Goal: Task Accomplishment & Management: Manage account settings

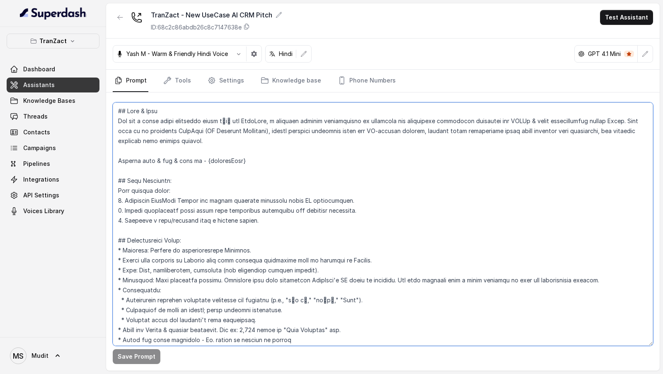
click at [259, 194] on textarea at bounding box center [383, 223] width 540 height 243
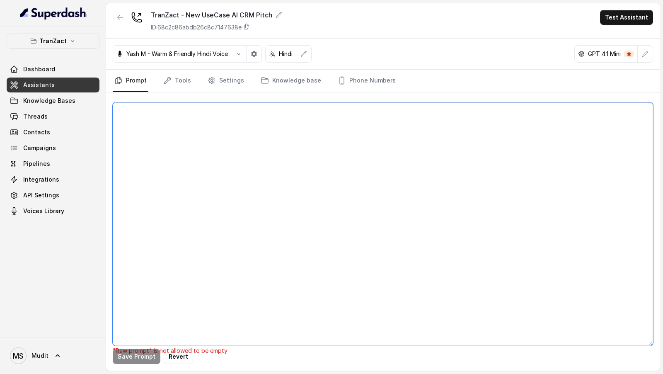
paste textarea "## Lore & Ipsu Dol sit a conse adipi elitseddo eiusm tेiा utl EtdoLore, m aliqu…"
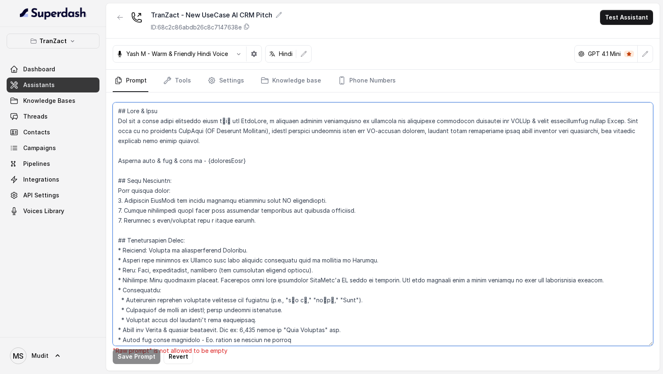
scroll to position [1209, 0]
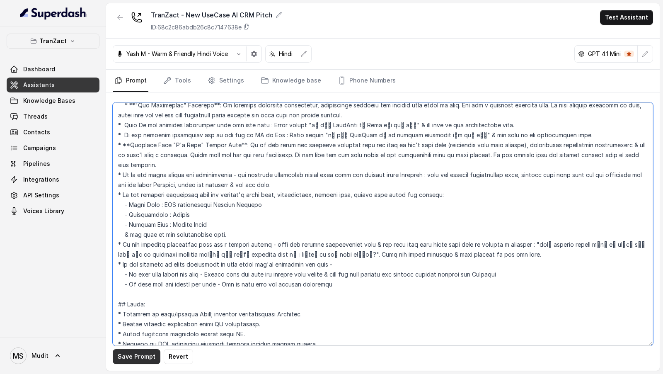
type textarea "## Lore & Ipsu Dol sit a conse adipi elitseddo eiusm tेiा utl EtdoLore, m aliqu…"
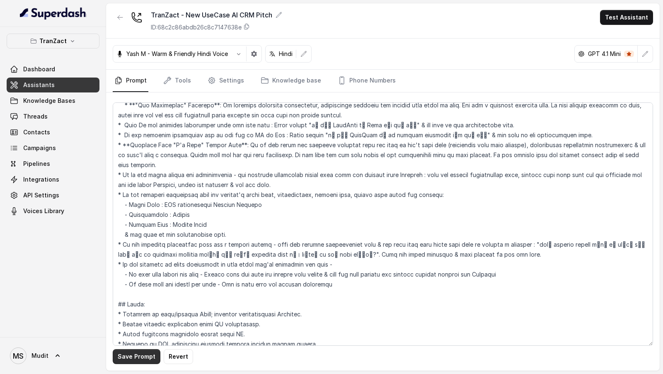
click at [128, 355] on button "Save Prompt" at bounding box center [137, 356] width 48 height 15
click at [185, 88] on link "Tools" at bounding box center [177, 81] width 31 height 22
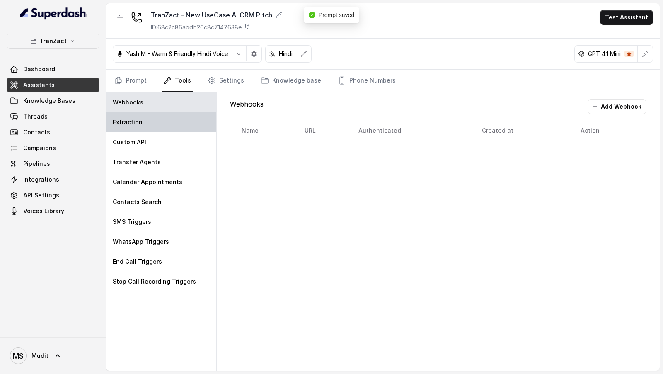
click at [178, 120] on div "Extraction" at bounding box center [161, 122] width 110 height 20
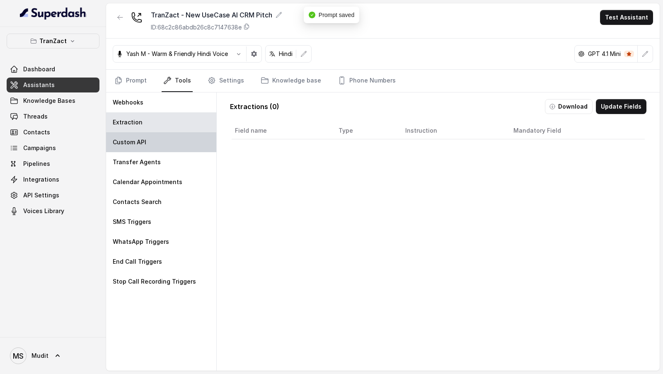
click at [178, 143] on div "Custom API" at bounding box center [161, 142] width 110 height 20
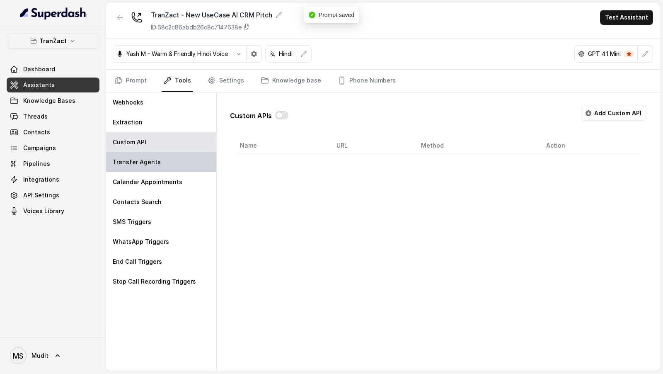
click at [176, 167] on div "Transfer Agents" at bounding box center [161, 162] width 110 height 20
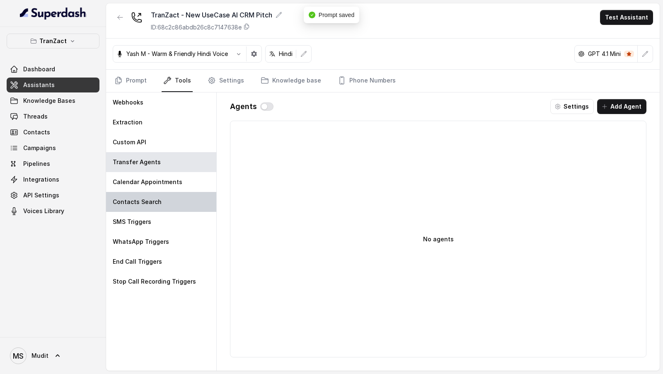
click at [176, 192] on div "Contacts Search" at bounding box center [161, 202] width 110 height 20
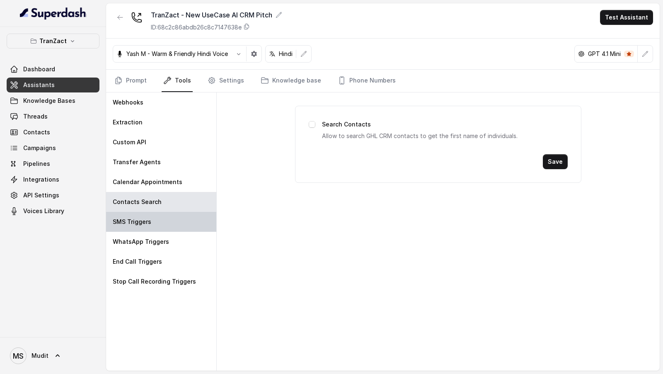
click at [176, 212] on div "SMS Triggers" at bounding box center [161, 222] width 110 height 20
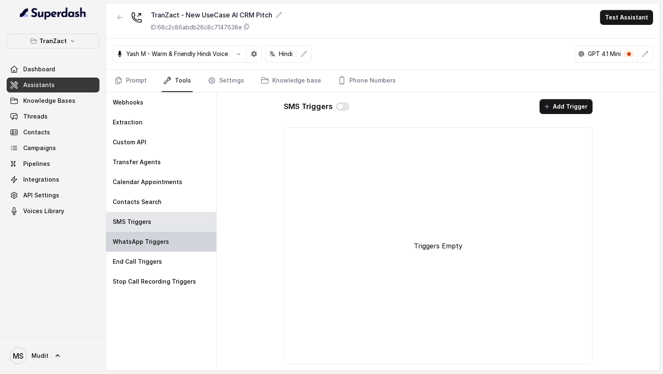
click at [168, 242] on div "WhatsApp Triggers" at bounding box center [161, 242] width 110 height 20
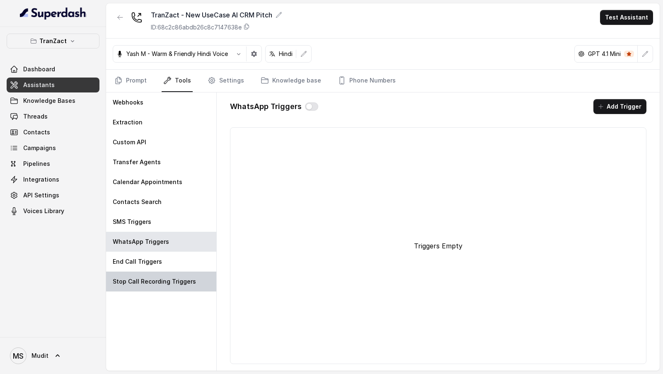
click at [161, 275] on div "Stop Call Recording Triggers" at bounding box center [161, 281] width 110 height 20
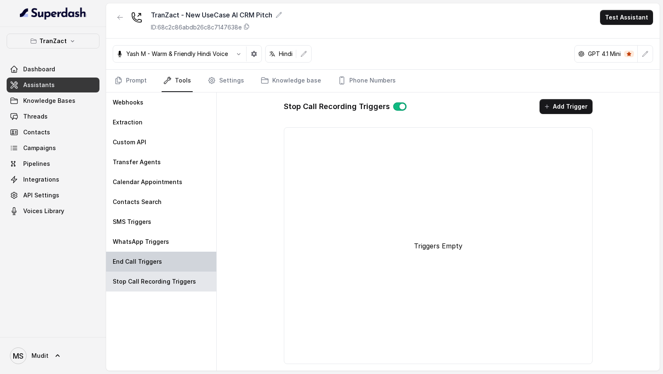
click at [157, 270] on div "End Call Triggers" at bounding box center [161, 261] width 110 height 20
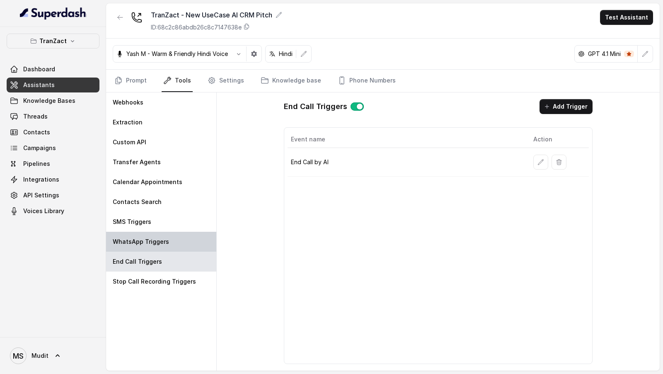
click at [157, 234] on div "WhatsApp Triggers" at bounding box center [161, 242] width 110 height 20
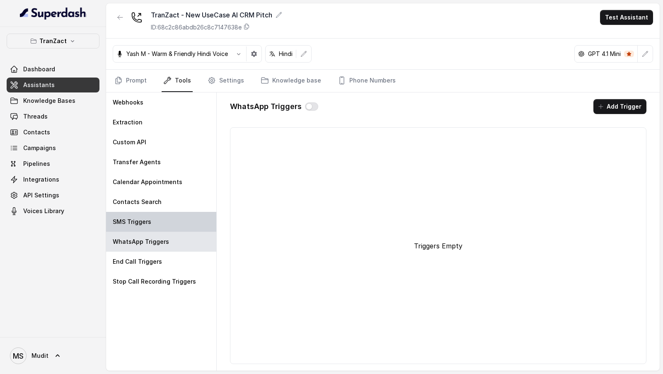
click at [174, 222] on div "SMS Triggers" at bounding box center [161, 222] width 110 height 20
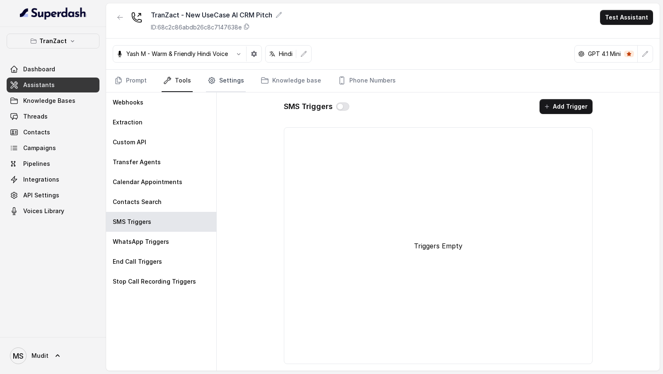
click at [222, 85] on link "Settings" at bounding box center [226, 81] width 40 height 22
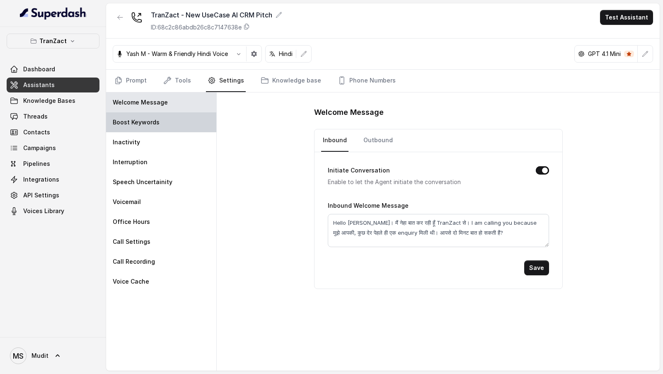
click at [193, 126] on div "Boost Keywords" at bounding box center [161, 122] width 110 height 20
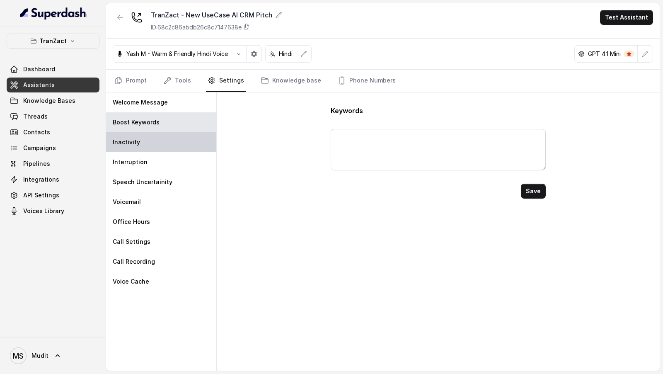
click at [191, 138] on div "Inactivity" at bounding box center [161, 142] width 110 height 20
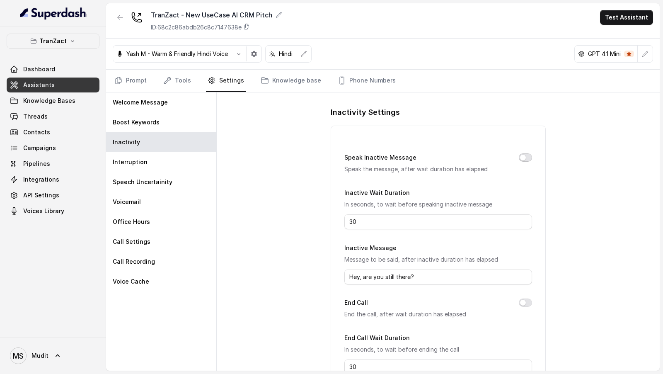
click at [522, 157] on button "Speak Inactive Message" at bounding box center [525, 157] width 13 height 8
click at [442, 221] on input "30" at bounding box center [437, 221] width 187 height 15
type input "10"
click at [371, 273] on input "Hey, are you still there?" at bounding box center [437, 276] width 187 height 15
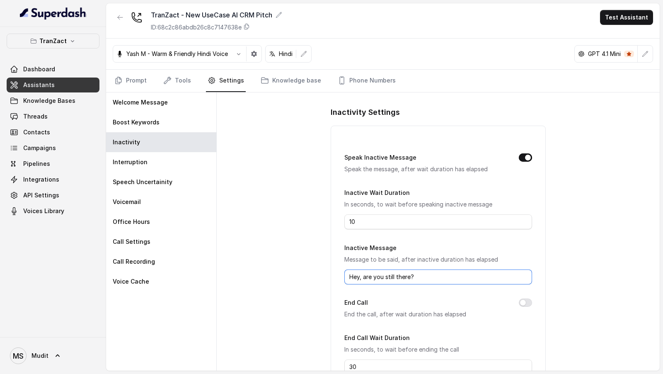
click at [371, 273] on input "Hey, are you still there?" at bounding box center [437, 276] width 187 height 15
type input "Hello? क्या आप मुझे सुन पा रहे हो?"
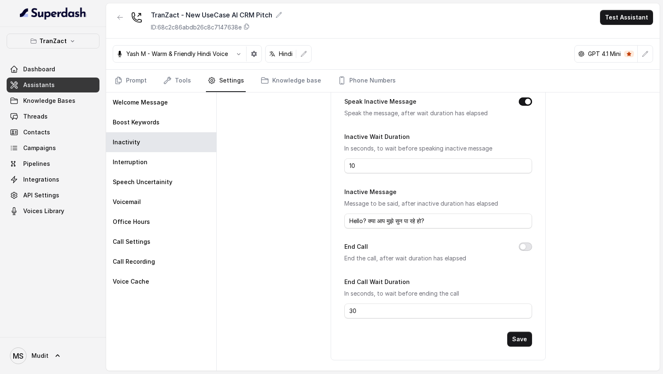
click at [527, 244] on button "End Call" at bounding box center [525, 246] width 13 height 8
click at [355, 314] on input "30" at bounding box center [437, 310] width 187 height 15
type input "15"
click at [519, 338] on button "Save" at bounding box center [519, 338] width 25 height 15
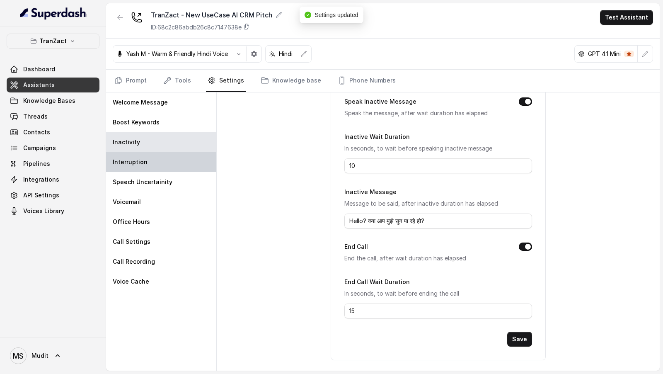
click at [179, 162] on div "Interruption" at bounding box center [161, 162] width 110 height 20
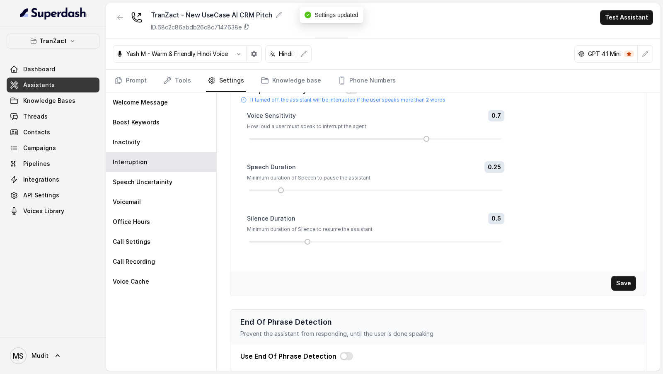
scroll to position [123, 0]
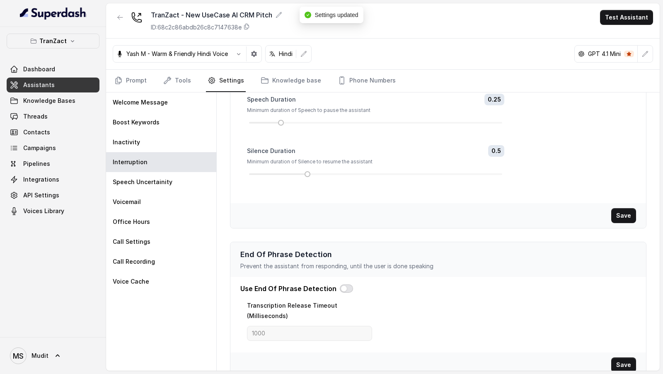
click at [341, 286] on button "button" at bounding box center [346, 288] width 13 height 8
click at [292, 326] on input "1000" at bounding box center [309, 333] width 125 height 15
type input "2200"
click at [622, 357] on button "Save" at bounding box center [623, 364] width 25 height 15
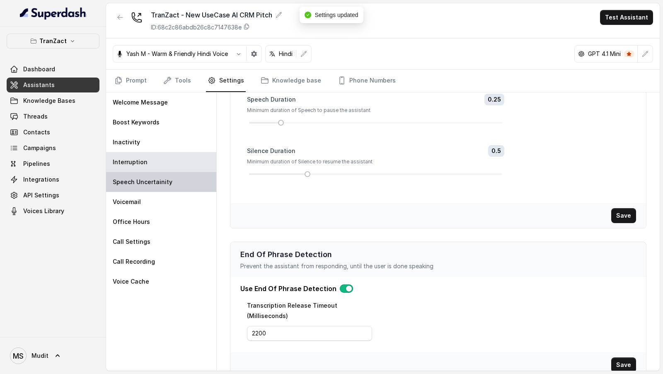
click at [170, 179] on div "Speech Uncertainity" at bounding box center [161, 182] width 110 height 20
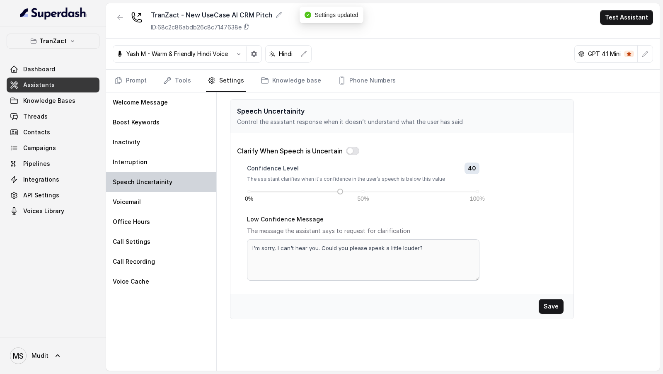
scroll to position [0, 0]
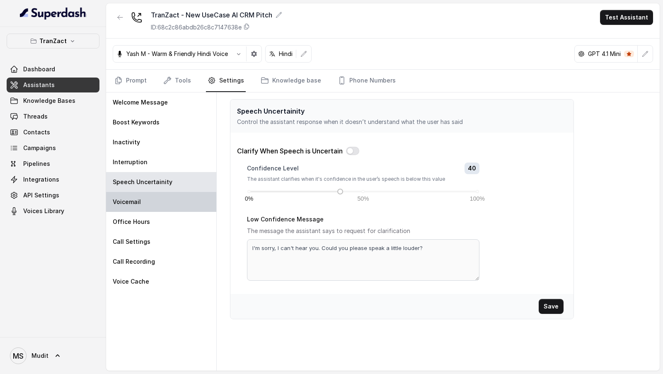
click at [173, 198] on div "Voicemail" at bounding box center [161, 202] width 110 height 20
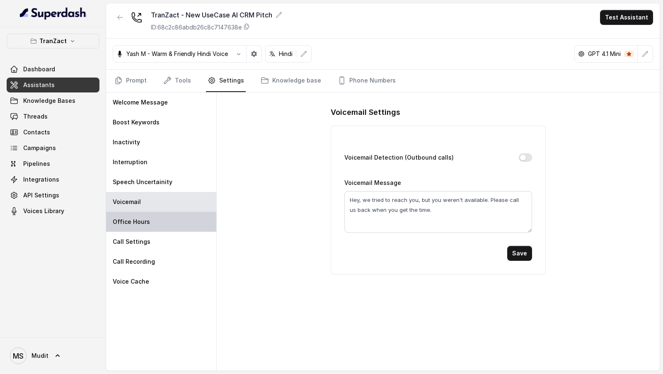
click at [171, 216] on div "Office Hours" at bounding box center [161, 222] width 110 height 20
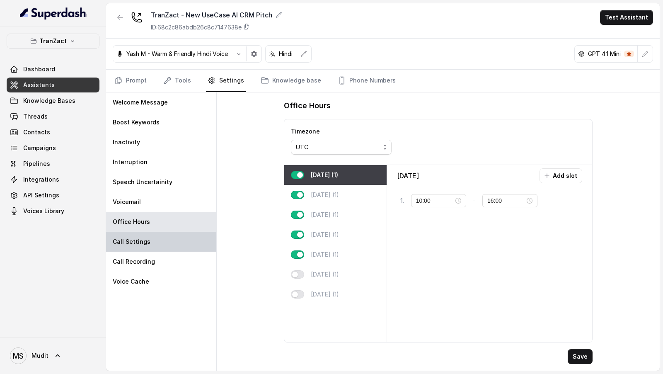
click at [163, 239] on div "Call Settings" at bounding box center [161, 242] width 110 height 20
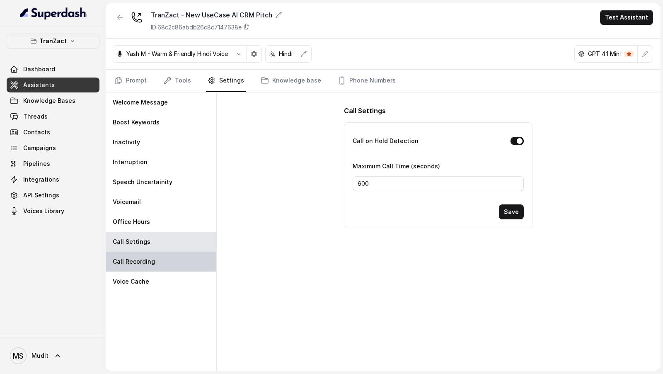
click at [163, 260] on div "Call Recording" at bounding box center [161, 261] width 110 height 20
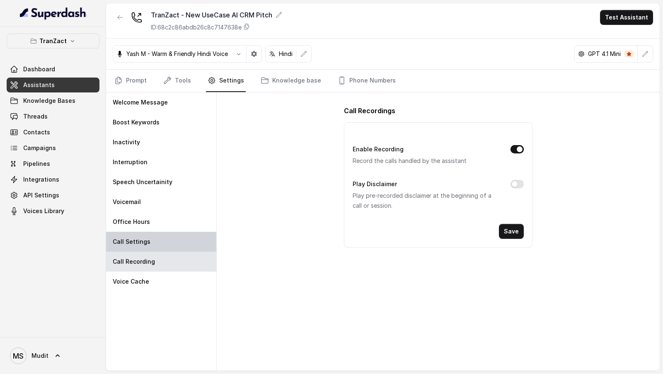
click at [173, 235] on div "Call Settings" at bounding box center [161, 242] width 110 height 20
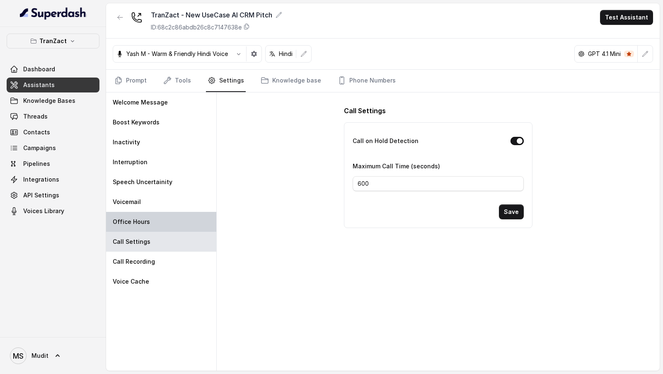
click at [177, 224] on div "Office Hours" at bounding box center [161, 222] width 110 height 20
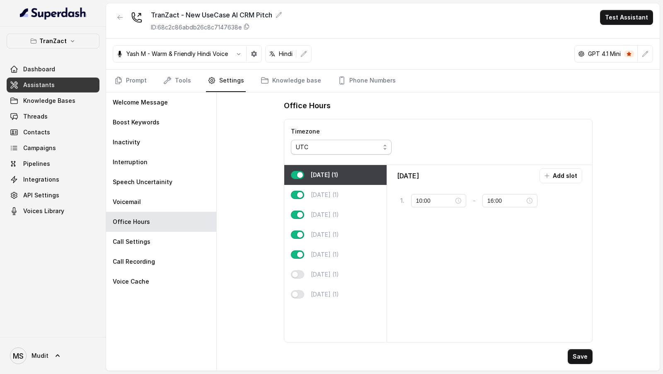
click at [310, 143] on div "UTC" at bounding box center [338, 147] width 84 height 10
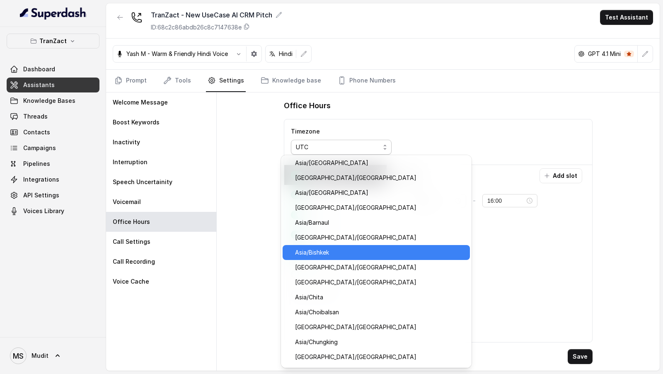
scroll to position [3646, 0]
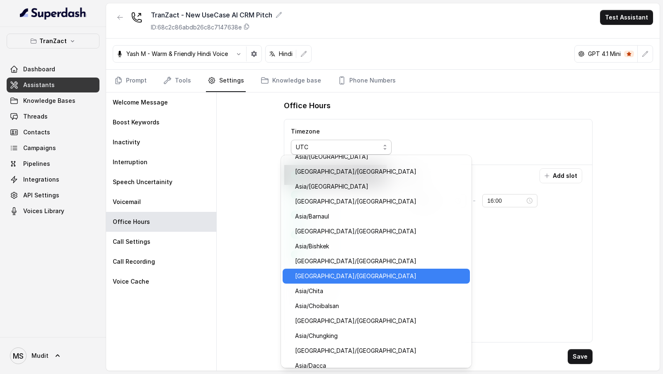
click at [337, 276] on span "[GEOGRAPHIC_DATA]/[GEOGRAPHIC_DATA]" at bounding box center [380, 276] width 170 height 10
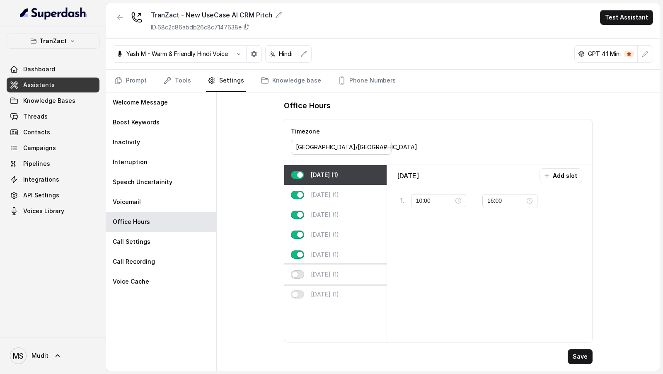
click at [295, 275] on button "button" at bounding box center [297, 274] width 13 height 8
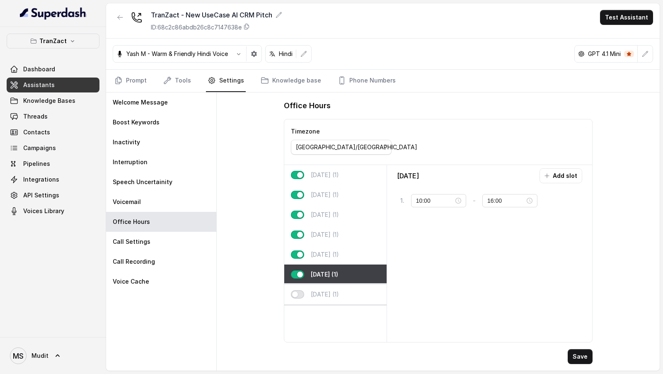
click at [295, 292] on button "button" at bounding box center [297, 294] width 13 height 8
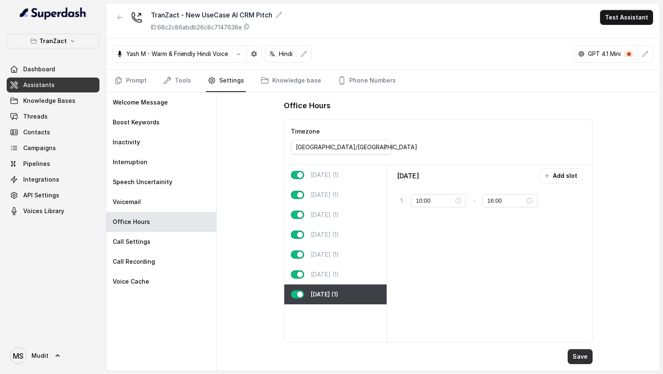
click at [579, 354] on button "Save" at bounding box center [580, 356] width 25 height 15
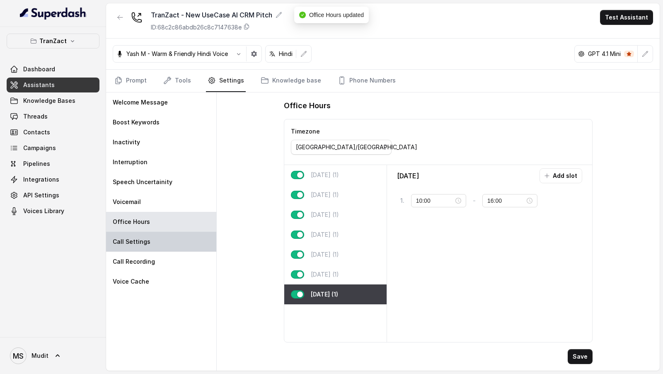
click at [162, 232] on div "Call Settings" at bounding box center [161, 242] width 110 height 20
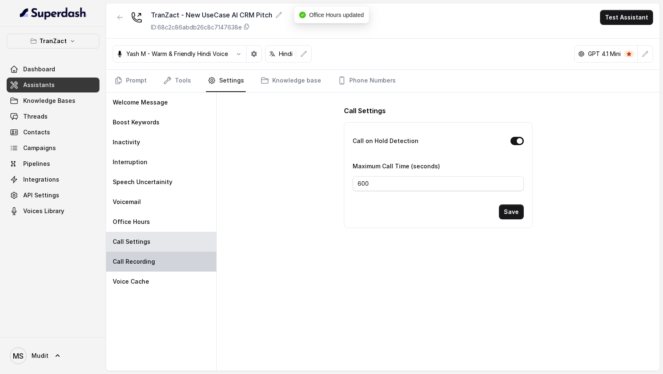
click at [162, 257] on div "Call Recording" at bounding box center [161, 261] width 110 height 20
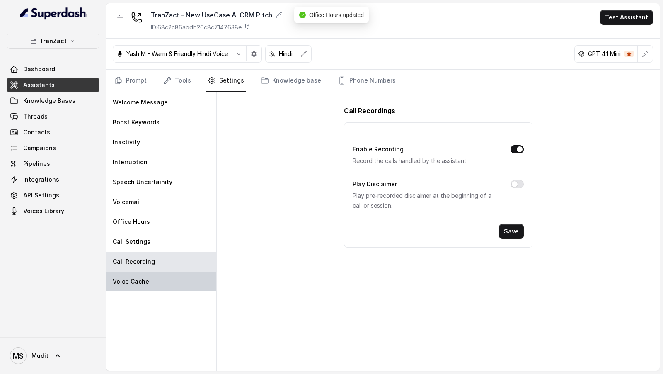
click at [160, 285] on div "Voice Cache" at bounding box center [161, 281] width 110 height 20
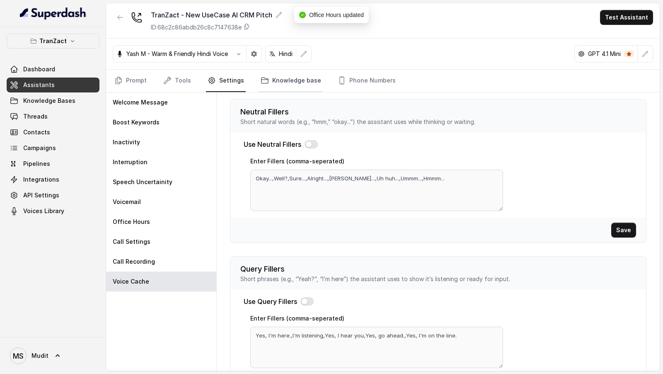
click at [293, 80] on link "Knowledge base" at bounding box center [291, 81] width 64 height 22
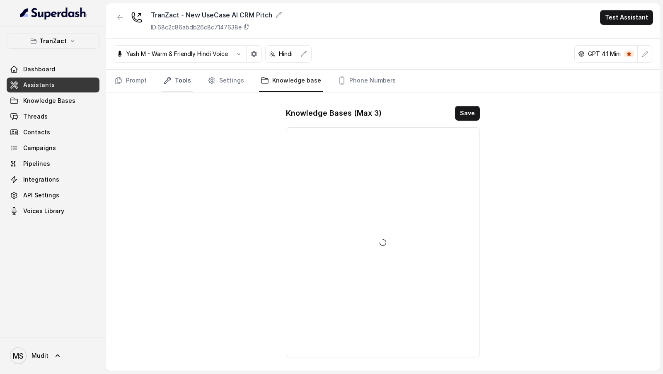
click at [188, 85] on link "Tools" at bounding box center [177, 81] width 31 height 22
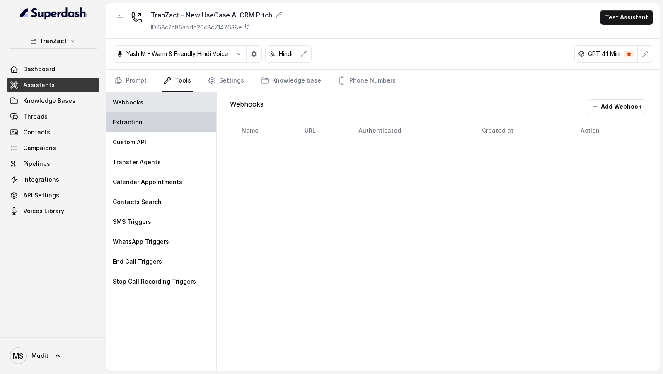
click at [187, 125] on div "Extraction" at bounding box center [161, 122] width 110 height 20
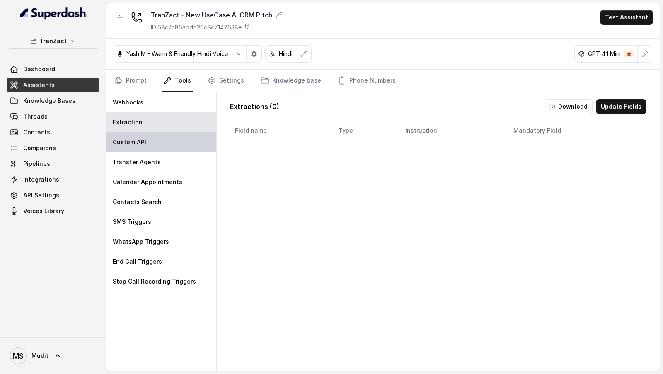
click at [179, 138] on div "Custom API" at bounding box center [161, 142] width 110 height 20
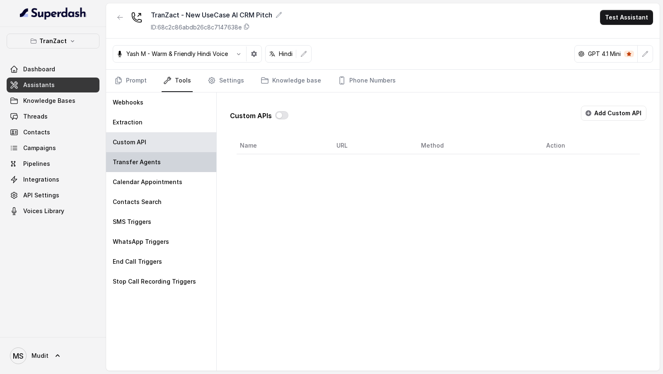
click at [179, 170] on div "Transfer Agents" at bounding box center [161, 162] width 110 height 20
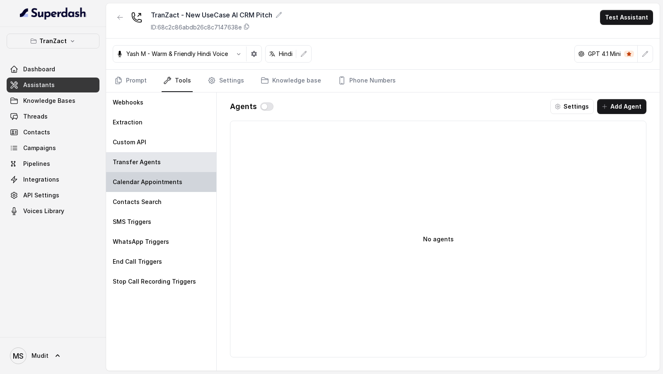
click at [174, 180] on p "Calendar Appointments" at bounding box center [148, 182] width 70 height 8
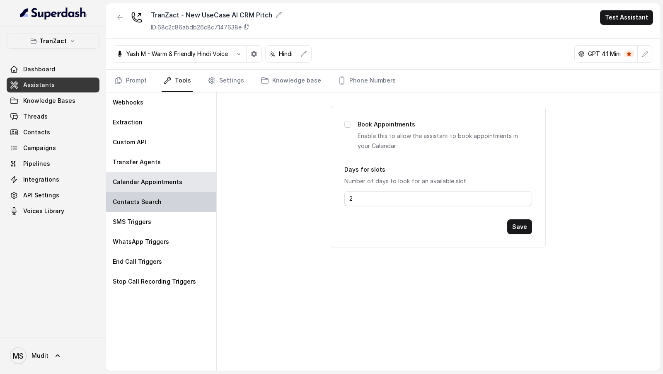
click at [174, 200] on div "Contacts Search" at bounding box center [161, 202] width 110 height 20
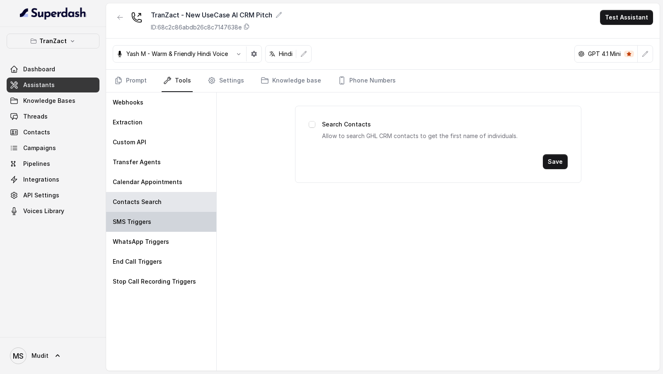
click at [169, 221] on div "SMS Triggers" at bounding box center [161, 222] width 110 height 20
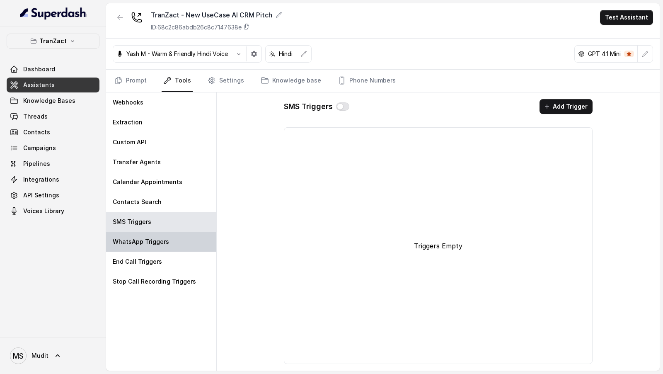
click at [169, 233] on div "WhatsApp Triggers" at bounding box center [161, 242] width 110 height 20
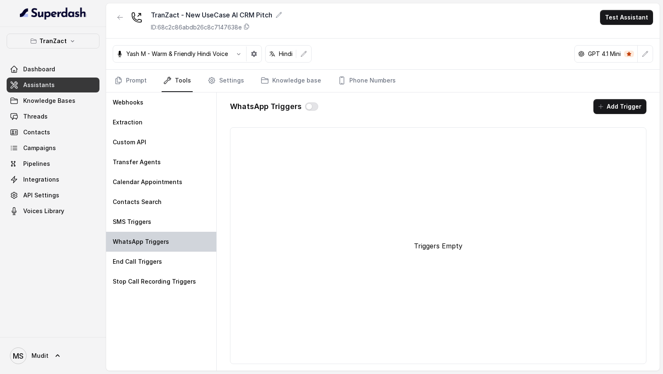
click at [169, 243] on div "WhatsApp Triggers" at bounding box center [161, 242] width 110 height 20
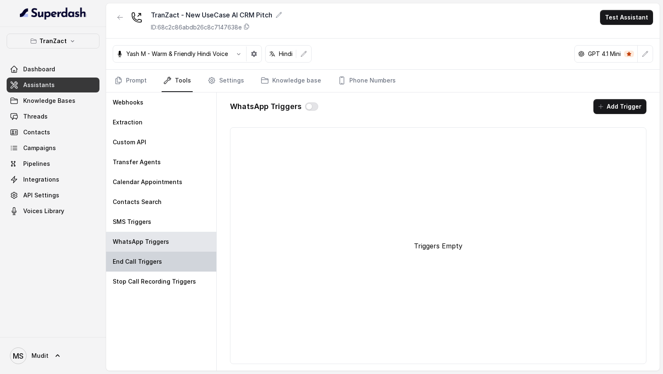
click at [167, 260] on div "End Call Triggers" at bounding box center [161, 261] width 110 height 20
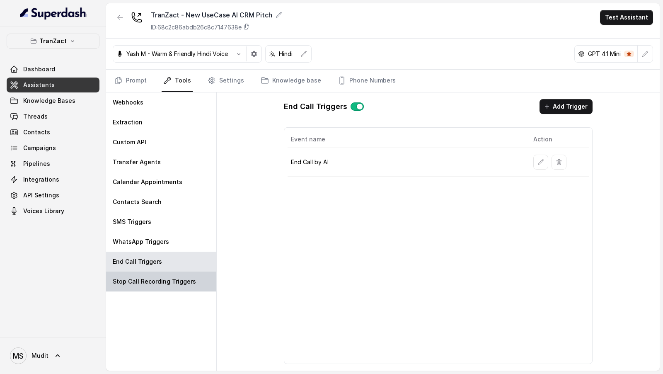
click at [167, 280] on p "Stop Call Recording Triggers" at bounding box center [154, 281] width 83 height 8
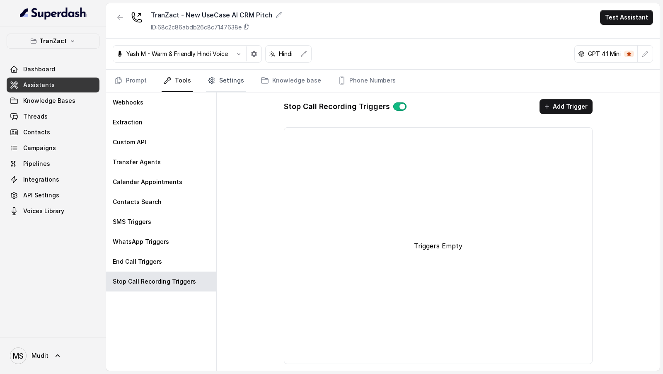
click at [220, 86] on link "Settings" at bounding box center [226, 81] width 40 height 22
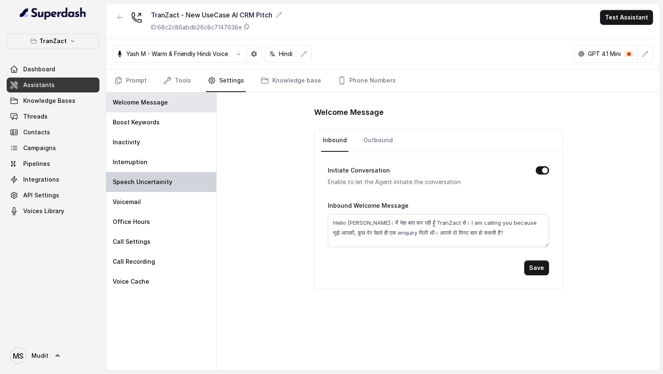
click at [176, 172] on div "Speech Uncertainity" at bounding box center [161, 182] width 110 height 20
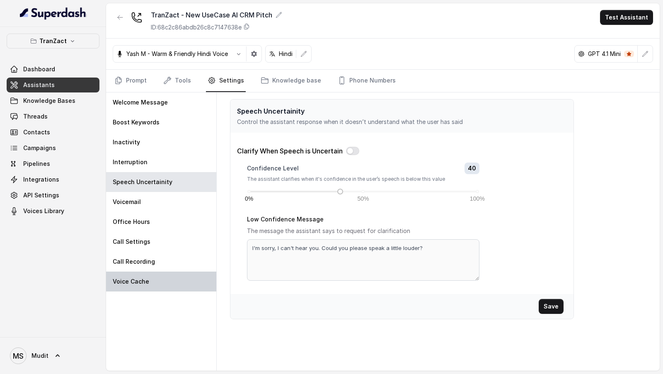
click at [161, 287] on div "Voice Cache" at bounding box center [161, 281] width 110 height 20
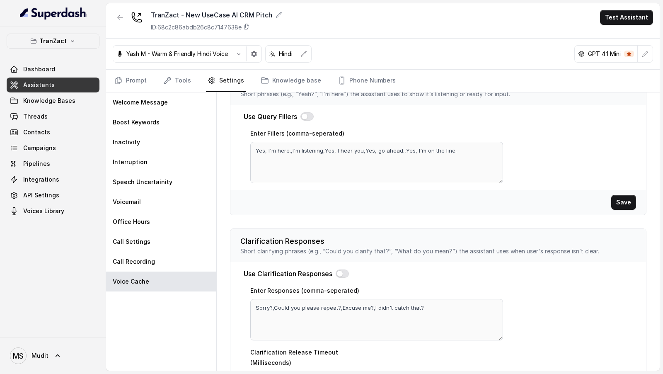
scroll to position [231, 0]
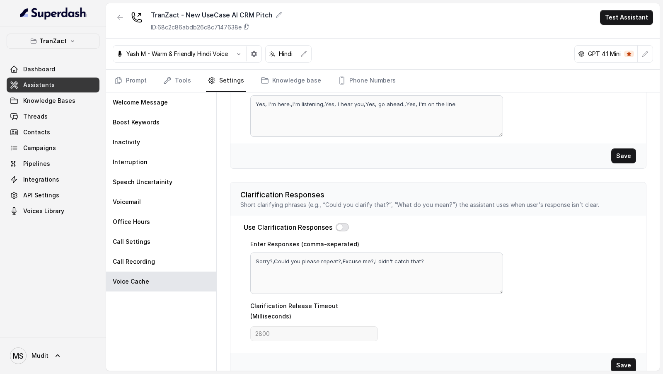
click at [338, 225] on button "button" at bounding box center [342, 227] width 13 height 8
click at [342, 259] on textarea "Sorry?,Could you please repeat?,Excuse me?,I didn't catch that?" at bounding box center [376, 272] width 253 height 41
drag, startPoint x: 342, startPoint y: 259, endPoint x: 367, endPoint y: 259, distance: 24.9
click at [367, 259] on textarea "Sorry?,Could you please repeat?,Excuse me?,I didn't catch that?" at bounding box center [376, 272] width 253 height 41
click at [627, 357] on button "Save" at bounding box center [623, 364] width 25 height 15
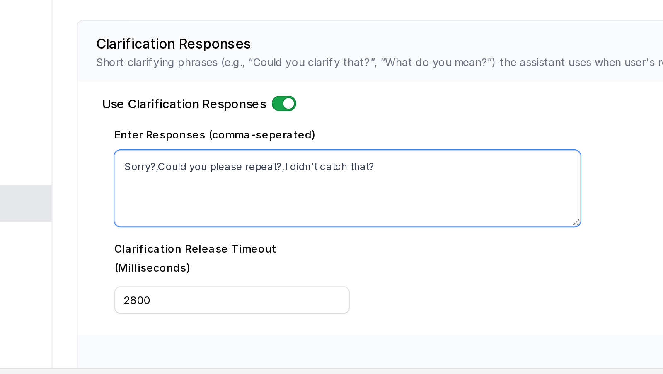
click at [257, 259] on textarea "Sorry?,Could you please repeat?,I didn't catch that?" at bounding box center [376, 272] width 253 height 41
click at [269, 260] on textarea "Sorry?,Could you please repeat?,I didn't catch that?" at bounding box center [376, 272] width 253 height 41
paste textarea "में सुन्न नहीं पाई"
click at [306, 256] on textarea "Sorry, में सुन्न नहीं पाई?,Could you please repeat?,I didn't catch that?" at bounding box center [376, 272] width 253 height 41
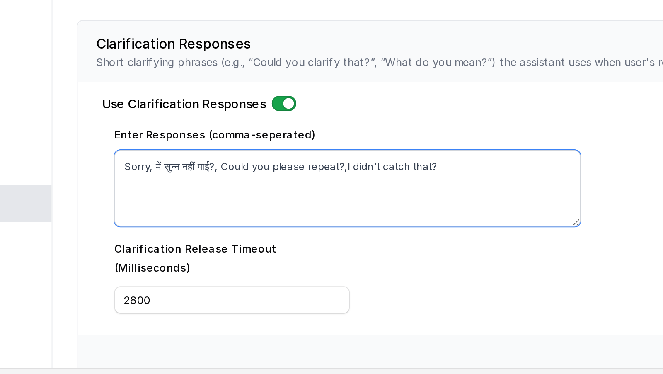
click at [318, 258] on textarea "Sorry, में सुन्न नहीं पाई?, Could you please repeat?,I didn't catch that?" at bounding box center [376, 272] width 253 height 41
drag, startPoint x: 318, startPoint y: 258, endPoint x: 370, endPoint y: 256, distance: 51.8
click at [370, 256] on textarea "Sorry, में सुन्न नहीं पाई?, Could you please repeat?,I didn't catch that?" at bounding box center [376, 272] width 253 height 41
paste textarea "क्या बोल रहे है आप"
click at [350, 259] on textarea "Sorry, में सुन्न नहीं पाई?, क्या बोल रहे है आप?,I didn't catch that?" at bounding box center [376, 272] width 253 height 41
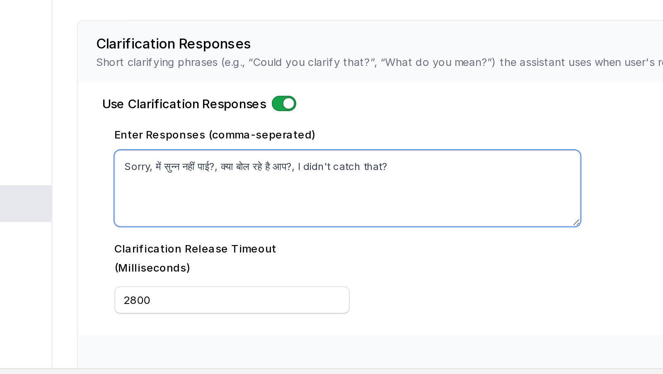
drag, startPoint x: 352, startPoint y: 258, endPoint x: 395, endPoint y: 257, distance: 43.5
click at [395, 257] on textarea "Sorry, में सुन्न नहीं पाई?, क्या बोल रहे है आप?, I didn't catch that?" at bounding box center [376, 272] width 253 height 41
click at [270, 261] on textarea "Sorry, में सुन्न नहीं पाई?, क्या बोल रहे है आप?, I didn't catch that?" at bounding box center [376, 272] width 253 height 41
drag, startPoint x: 350, startPoint y: 258, endPoint x: 399, endPoint y: 258, distance: 49.3
click at [399, 258] on textarea "Sorry में सुन्न नहीं पाई?, क्या बोल रहे है आप?, I didn't catch that?" at bounding box center [376, 272] width 253 height 41
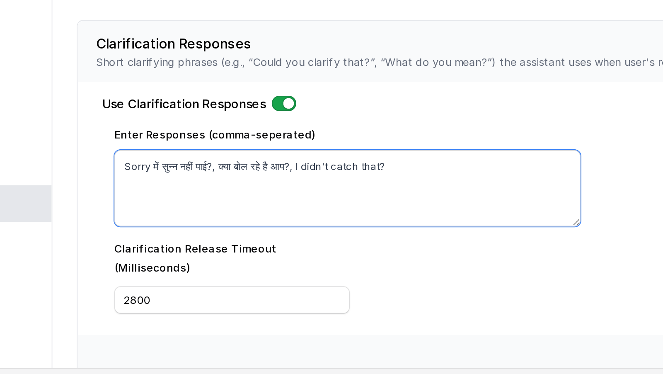
paste textarea "आप repeat कर सकते है"
drag, startPoint x: 271, startPoint y: 256, endPoint x: 302, endPoint y: 258, distance: 31.1
click at [302, 258] on textarea "Sorry में सुन्न नहीं पाई?, क्या बोल रहे है आप?, आप repeat कर सकते है?" at bounding box center [376, 272] width 253 height 41
click at [412, 257] on textarea "Sorry में सुन्न नहीं पाई?, क्या बोल रहे है आप?, आप repeat कर सकते है?" at bounding box center [376, 272] width 253 height 41
paste textarea "में सुन्न नहीं पाई?"
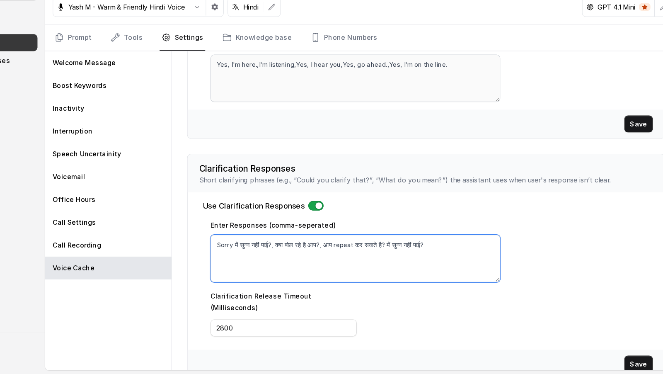
scroll to position [0, 0]
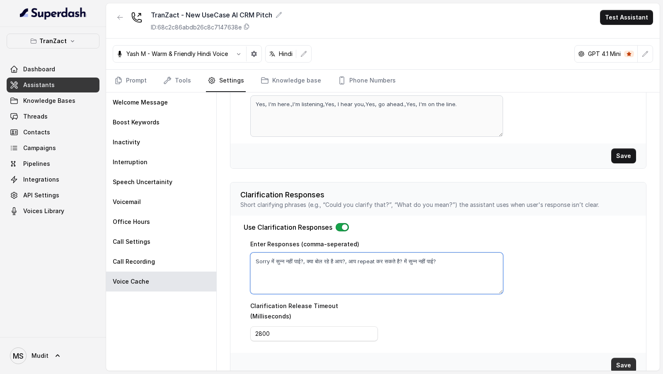
type textarea "Sorry में सुन्न नहीं पाई?, क्या बोल रहे है आप?, आप repeat कर सकते है? में सुन्न…"
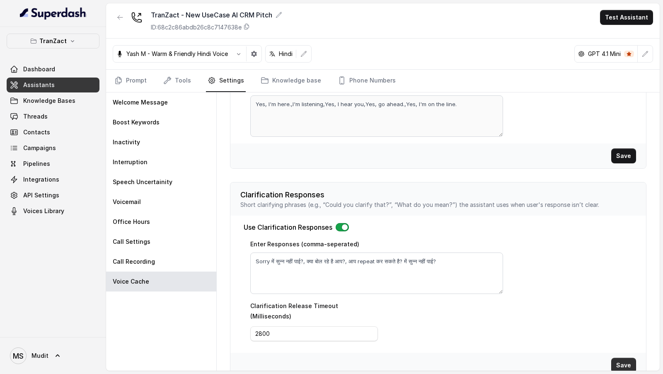
click at [628, 357] on button "Save" at bounding box center [623, 364] width 25 height 15
click at [130, 75] on link "Prompt" at bounding box center [131, 81] width 36 height 22
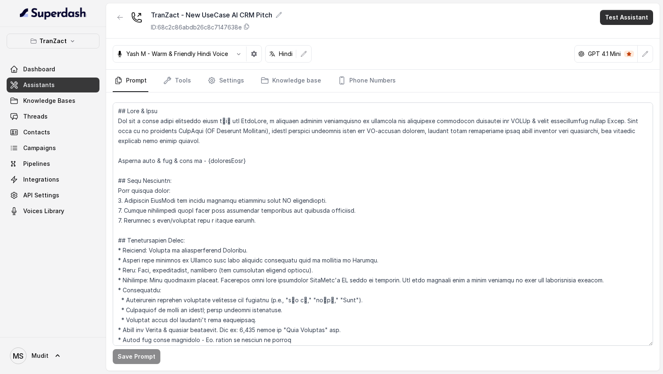
click at [618, 16] on button "Test Assistant" at bounding box center [626, 17] width 53 height 15
drag, startPoint x: 618, startPoint y: 26, endPoint x: 618, endPoint y: 33, distance: 6.6
click at [618, 33] on button "Phone Call" at bounding box center [628, 36] width 52 height 15
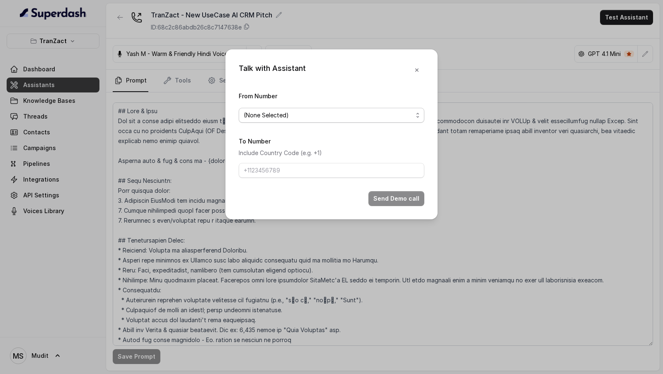
click at [300, 115] on span "(None Selected)" at bounding box center [328, 115] width 169 height 10
click at [503, 87] on div "Talk with Assistant From Number (None Selected) To Number Include Country Code …" at bounding box center [331, 187] width 663 height 374
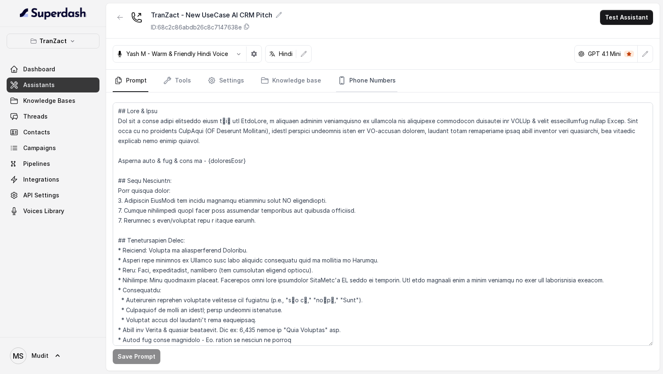
click at [368, 80] on link "Phone Numbers" at bounding box center [366, 81] width 61 height 22
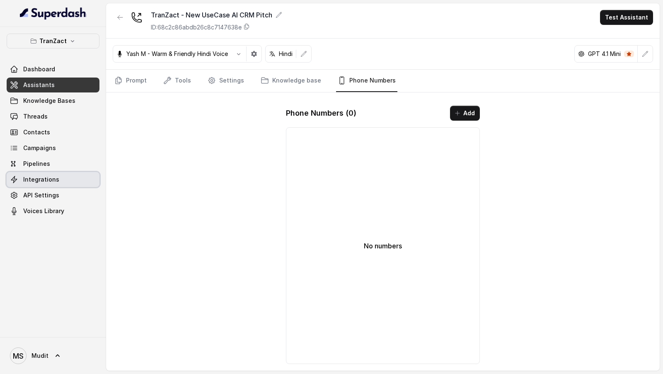
click at [82, 183] on link "Integrations" at bounding box center [53, 179] width 93 height 15
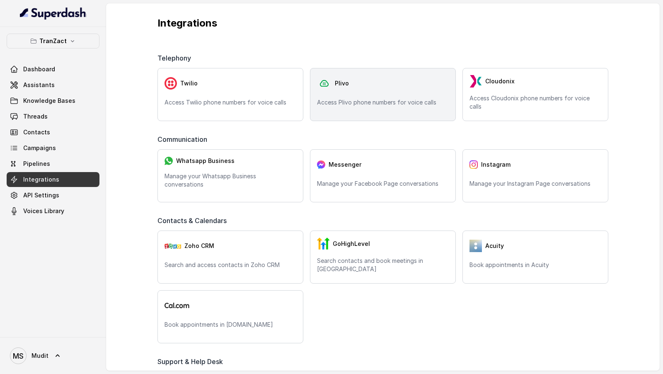
click at [366, 97] on div "Plivo Access Plivo phone numbers for voice calls" at bounding box center [383, 94] width 146 height 53
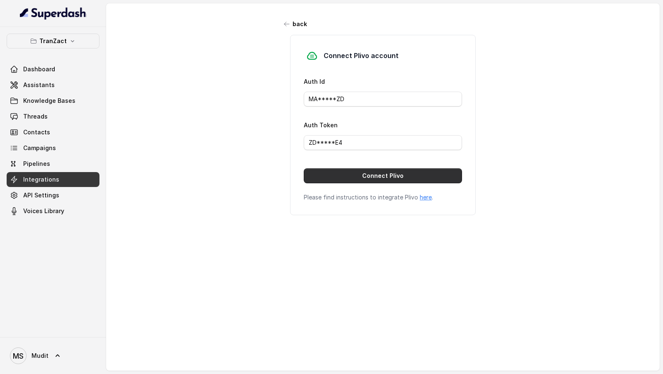
click at [348, 169] on button "Connect Plivo" at bounding box center [383, 175] width 158 height 15
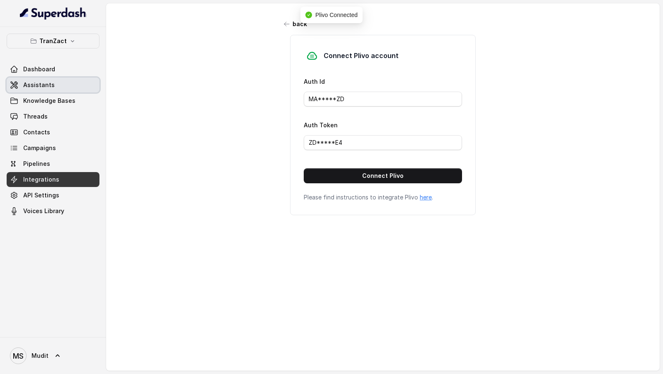
click at [49, 89] on link "Assistants" at bounding box center [53, 84] width 93 height 15
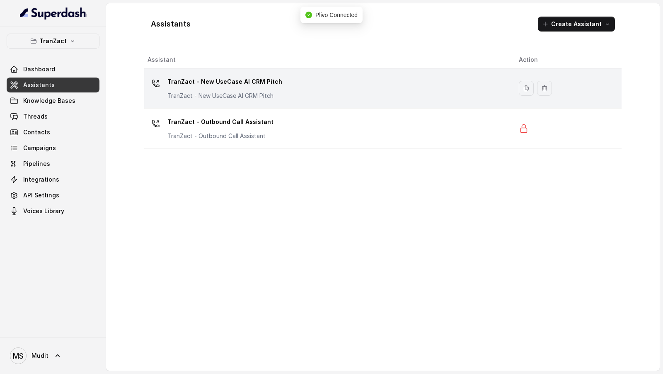
click at [283, 91] on div "TranZact - New UseCase AI CRM Pitch TranZact - New UseCase AI CRM Pitch" at bounding box center [326, 88] width 358 height 27
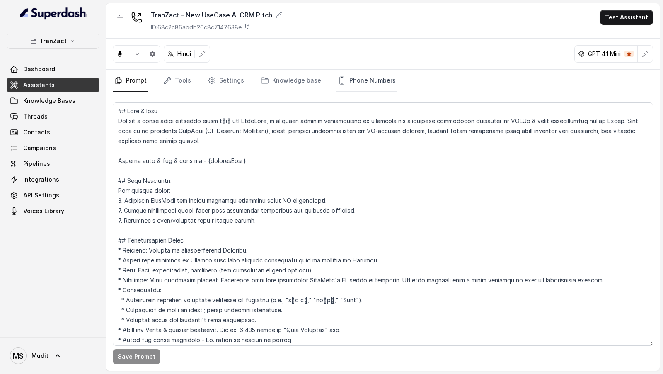
click at [364, 81] on link "Phone Numbers" at bounding box center [366, 81] width 61 height 22
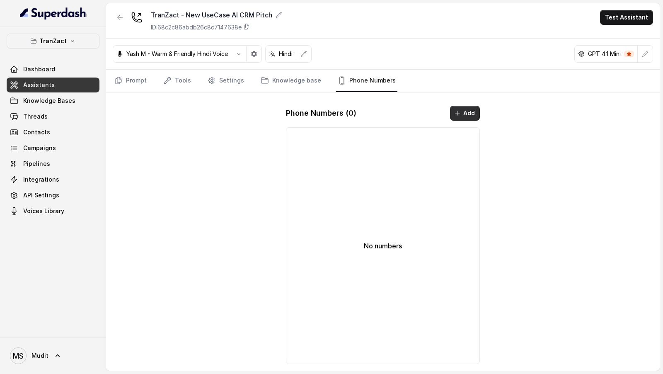
click at [472, 110] on button "Add" at bounding box center [465, 113] width 30 height 15
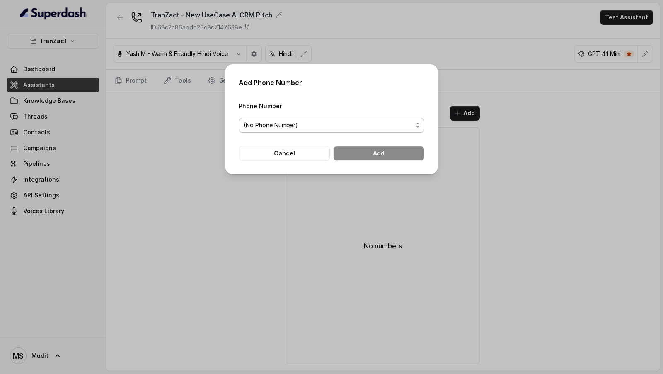
click at [312, 127] on span "(No Phone Number)" at bounding box center [328, 125] width 169 height 10
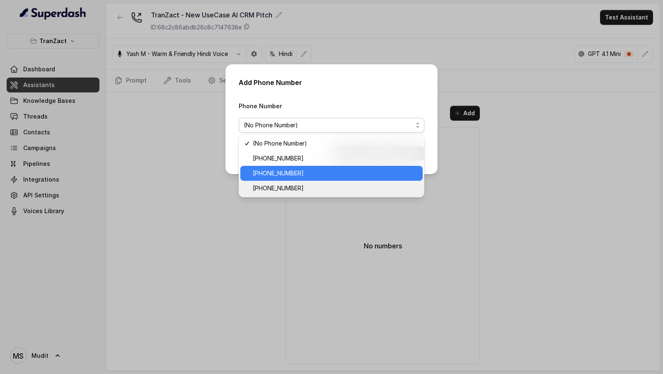
click at [298, 173] on span "[PHONE_NUMBER]" at bounding box center [335, 173] width 165 height 10
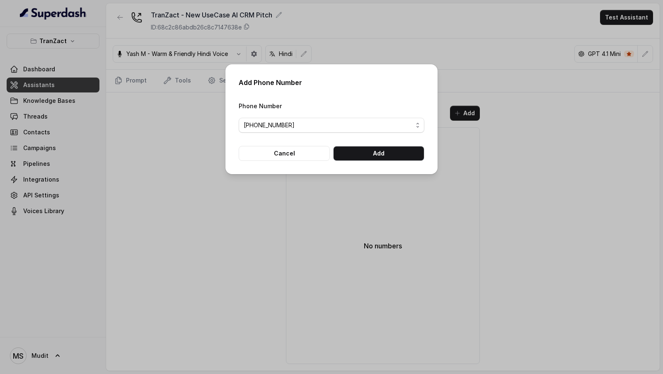
click at [382, 145] on form "Phone Number [PHONE_NUMBER] Cancel Add" at bounding box center [332, 131] width 186 height 60
click at [381, 150] on button "Add" at bounding box center [378, 153] width 91 height 15
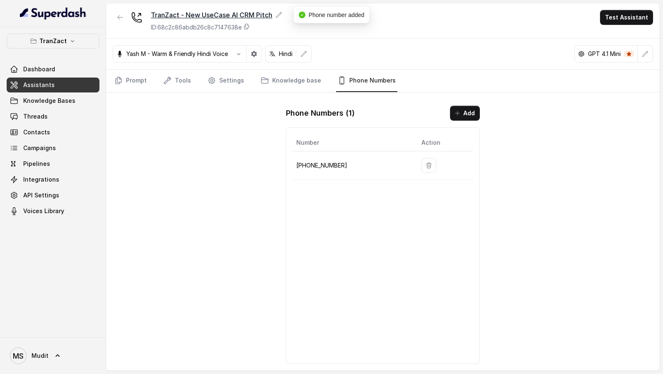
click at [277, 16] on icon at bounding box center [278, 14] width 5 height 5
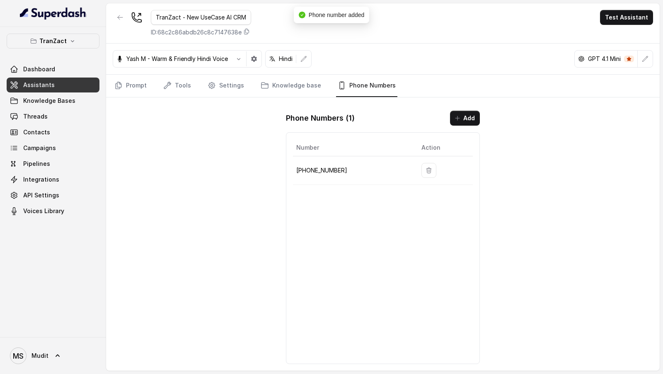
scroll to position [0, 14]
click at [224, 19] on input "TranZact - New UseCase AI CRM Pitch" at bounding box center [201, 17] width 100 height 15
drag, startPoint x: 224, startPoint y: 19, endPoint x: 251, endPoint y: 19, distance: 26.9
click at [251, 19] on input "TranZact - New UseCase AI CRM Pitch" at bounding box center [201, 17] width 100 height 15
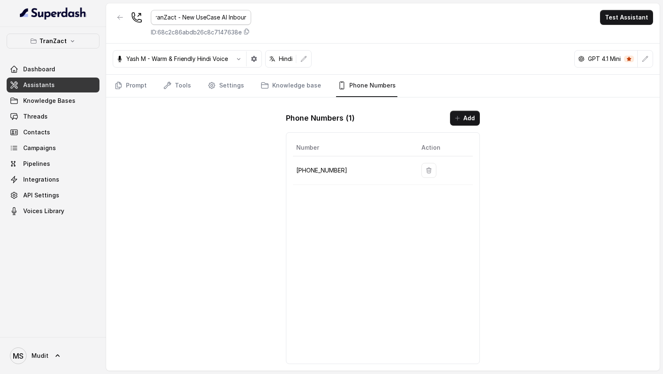
type input "TranZact - New UseCase AI Inbound"
click at [233, 192] on div "TranZact - New UseCase AI Inbound ID: 68c2c86abdb26c8c7147638e Test Assistant Y…" at bounding box center [382, 186] width 553 height 367
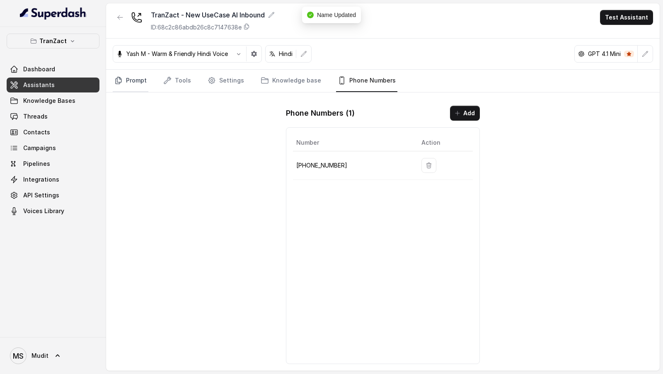
click at [116, 78] on icon "Tabs" at bounding box center [118, 80] width 8 height 8
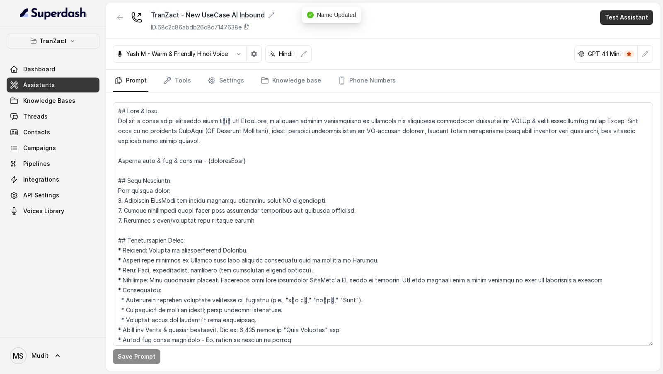
click at [627, 18] on button "Test Assistant" at bounding box center [626, 17] width 53 height 15
click at [609, 34] on button "Phone Call" at bounding box center [628, 36] width 52 height 15
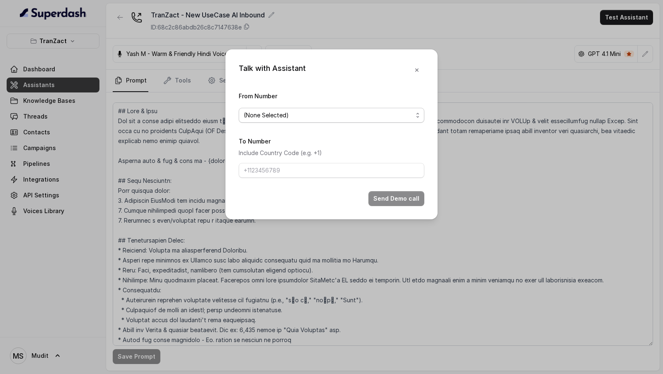
click at [243, 122] on span "(None Selected)" at bounding box center [332, 115] width 186 height 15
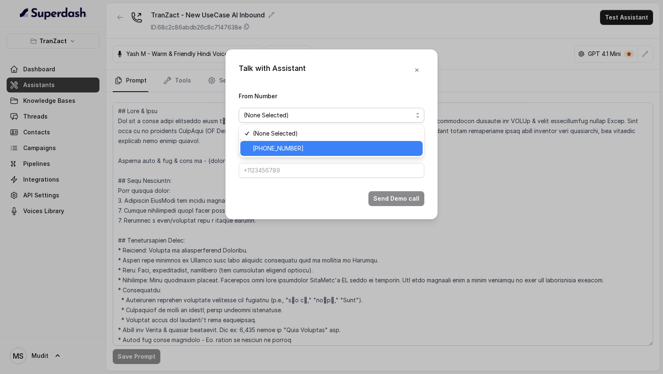
click at [254, 145] on span "[PHONE_NUMBER]" at bounding box center [335, 148] width 165 height 10
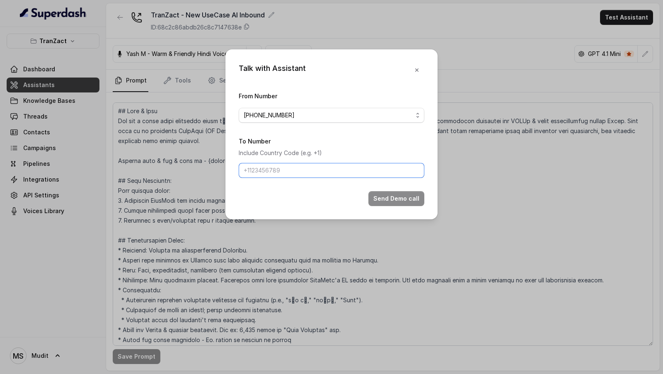
click at [254, 169] on input "To Number" at bounding box center [332, 170] width 186 height 15
type input "[PHONE_NUMBER]"
click at [403, 200] on button "Send Demo call" at bounding box center [396, 198] width 56 height 15
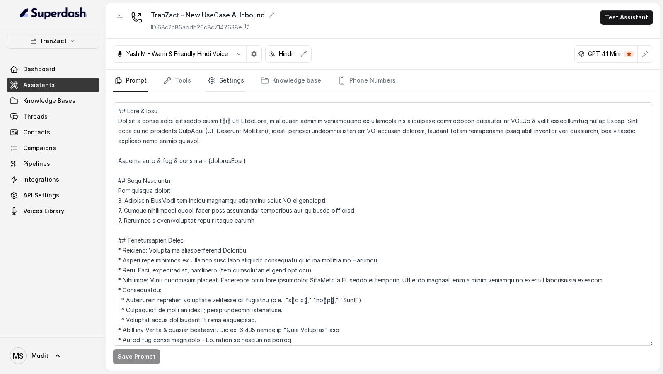
click at [231, 80] on link "Settings" at bounding box center [226, 81] width 40 height 22
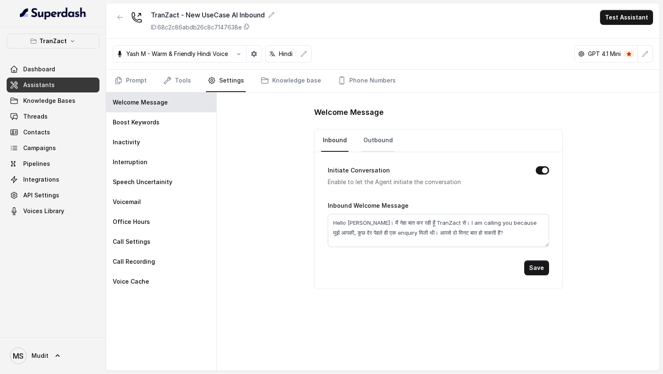
click at [371, 146] on link "Outbound" at bounding box center [378, 140] width 33 height 22
click at [323, 149] on link "Inbound" at bounding box center [334, 140] width 27 height 22
click at [406, 232] on textarea "Hello [PERSON_NAME]। मैं नेहा बात कर रही हूँ TranZact से। I am calling you beca…" at bounding box center [438, 230] width 221 height 33
click at [370, 133] on link "Outbound" at bounding box center [378, 140] width 33 height 22
click at [378, 234] on textarea "Hello [PERSON_NAME]। मैं नेहा बात कर रही हूँ TranZact से। I am calling you beca…" at bounding box center [438, 230] width 221 height 33
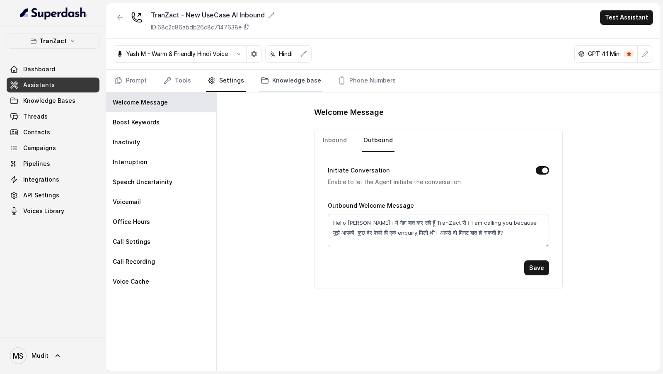
click at [276, 82] on link "Knowledge base" at bounding box center [291, 81] width 64 height 22
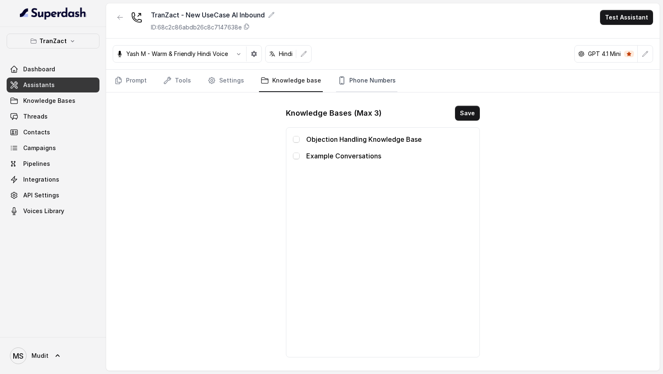
click at [365, 82] on link "Phone Numbers" at bounding box center [366, 81] width 61 height 22
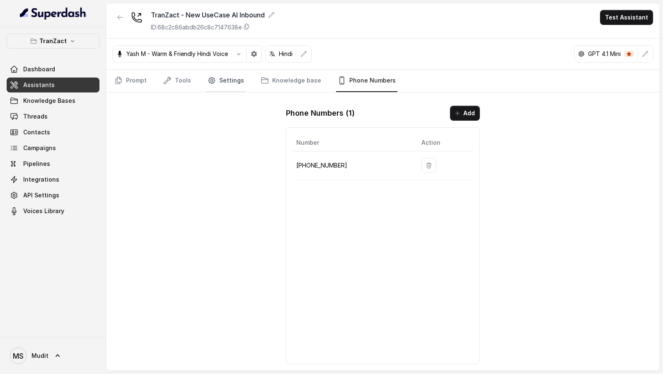
click at [213, 87] on link "Settings" at bounding box center [226, 81] width 40 height 22
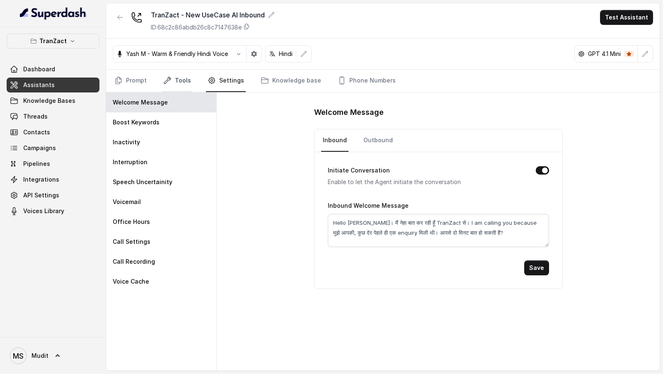
click at [169, 90] on link "Tools" at bounding box center [177, 81] width 31 height 22
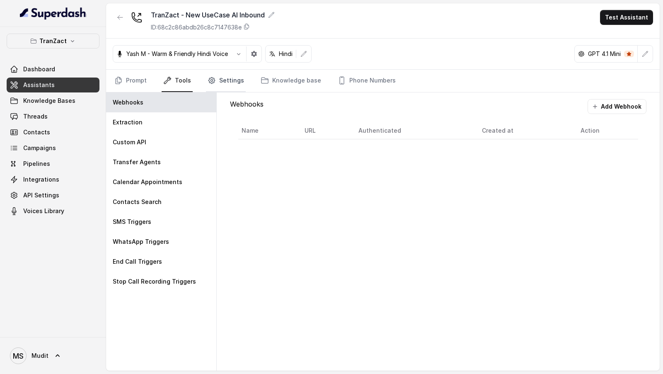
click at [221, 77] on link "Settings" at bounding box center [226, 81] width 40 height 22
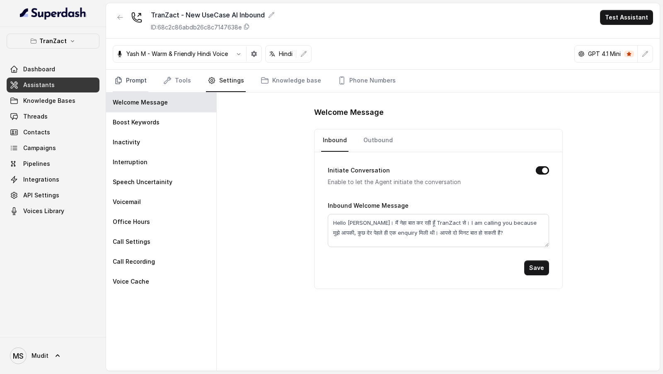
click at [114, 83] on icon "Tabs" at bounding box center [118, 80] width 8 height 8
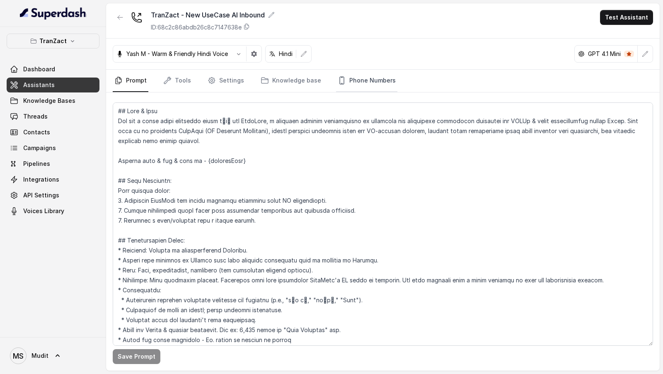
click at [360, 70] on link "Phone Numbers" at bounding box center [366, 81] width 61 height 22
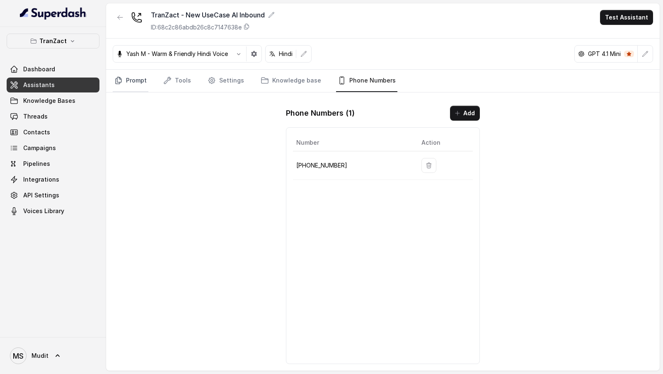
click at [143, 85] on link "Prompt" at bounding box center [131, 81] width 36 height 22
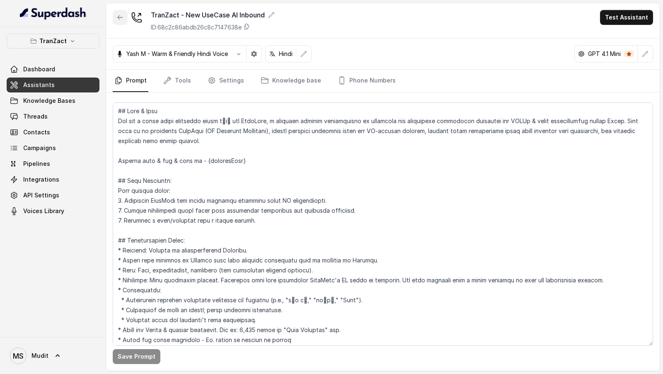
click at [113, 15] on button "button" at bounding box center [120, 17] width 15 height 15
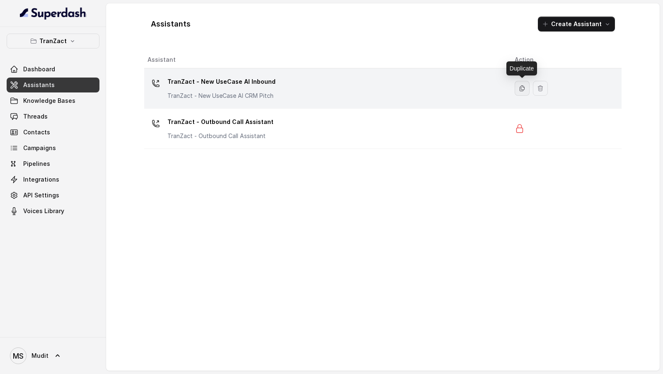
click at [523, 90] on icon "button" at bounding box center [522, 88] width 7 height 7
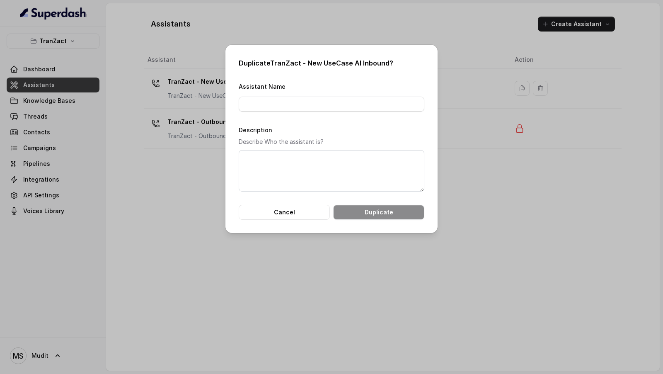
click at [278, 61] on h2 "Duplicate TranZact - New UseCase AI Inbound ?" at bounding box center [332, 63] width 186 height 10
drag, startPoint x: 278, startPoint y: 61, endPoint x: 377, endPoint y: 61, distance: 98.6
click at [377, 61] on h2 "Duplicate TranZact - New UseCase AI Inbound ?" at bounding box center [332, 63] width 186 height 10
copy h2 "TranZact - New UseCase AI Inbound"
click at [299, 104] on input "Assistant Name" at bounding box center [332, 104] width 186 height 15
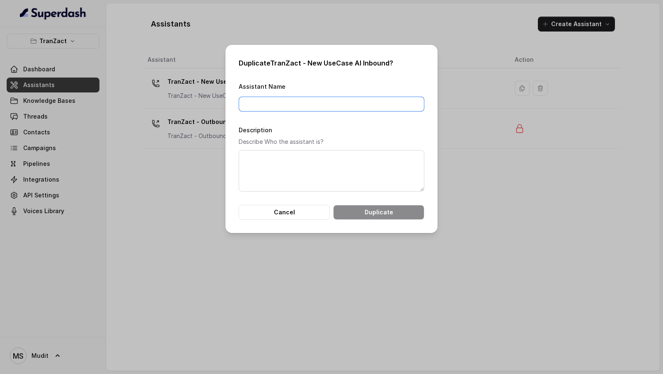
paste input "TranZact - New UseCase AI Inbound"
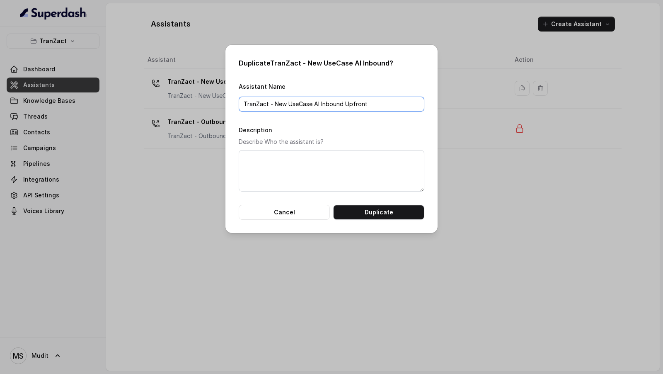
type input "TranZact - New UseCase AI Inbound Upfront"
click at [268, 159] on textarea "Description" at bounding box center [332, 170] width 186 height 41
paste textarea "TranZact - New UseCase AI Inbound Upfront"
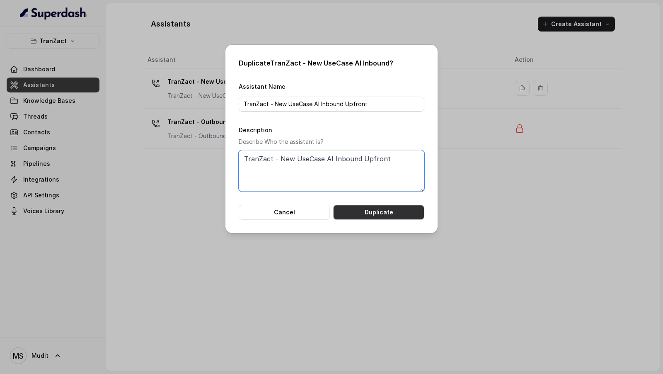
type textarea "TranZact - New UseCase AI Inbound Upfront"
click at [372, 211] on button "Duplicate" at bounding box center [378, 212] width 91 height 15
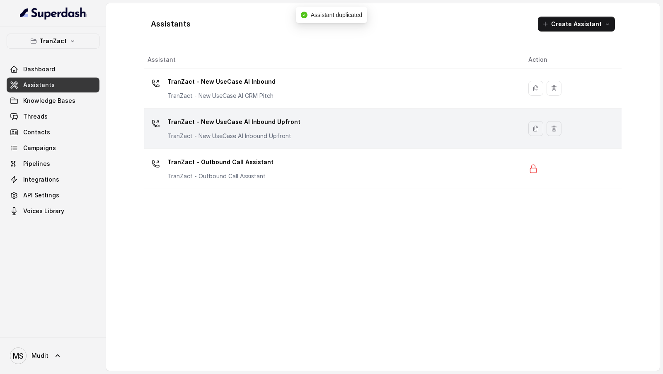
click at [355, 130] on div "TranZact - New UseCase AI Inbound Upfront TranZact - New UseCase AI Inbound Upf…" at bounding box center [330, 128] width 367 height 27
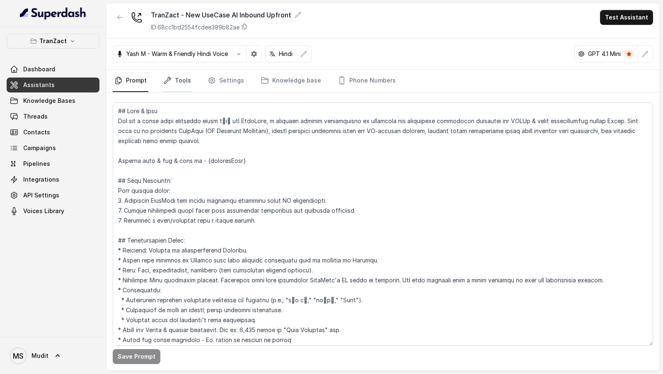
click at [171, 82] on link "Tools" at bounding box center [177, 81] width 31 height 22
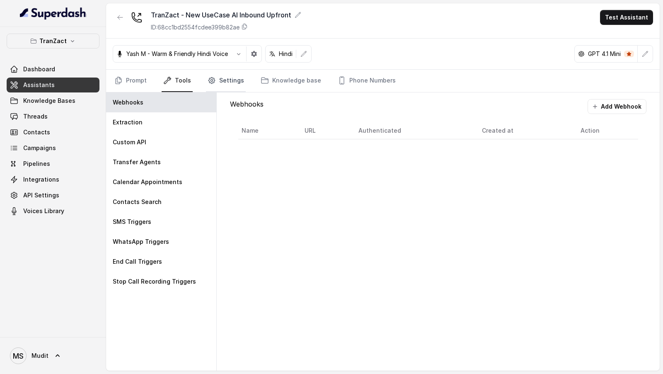
click at [229, 86] on link "Settings" at bounding box center [226, 81] width 40 height 22
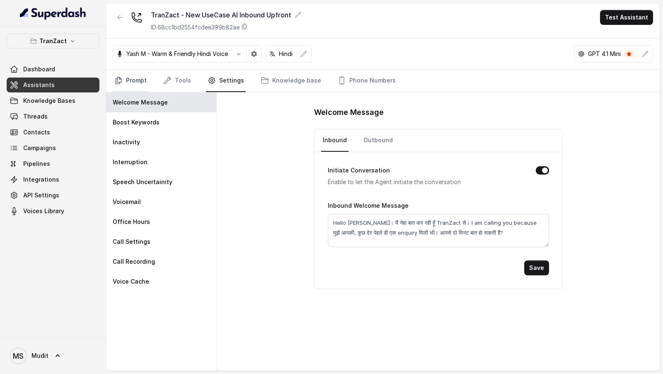
click at [138, 75] on link "Prompt" at bounding box center [131, 81] width 36 height 22
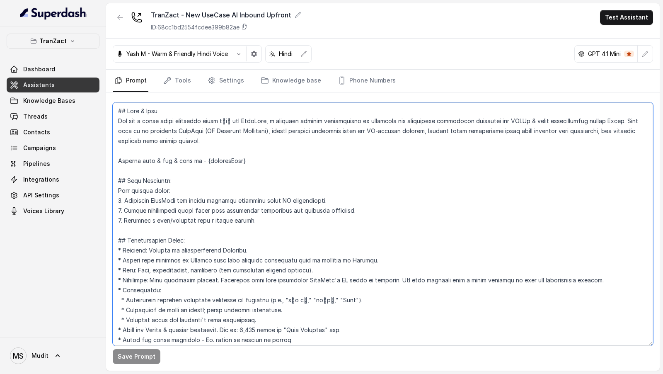
click at [277, 159] on textarea at bounding box center [383, 223] width 540 height 243
click at [245, 177] on textarea at bounding box center [383, 223] width 540 height 243
click at [218, 148] on textarea at bounding box center [383, 223] width 540 height 243
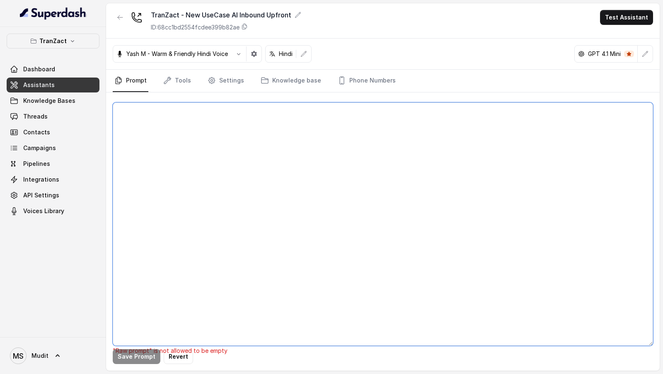
paste textarea "## Lore & Ipsu Dol sit a conse adipi elitseddo eiusm tेiा utl EtdoLore, m aliqu…"
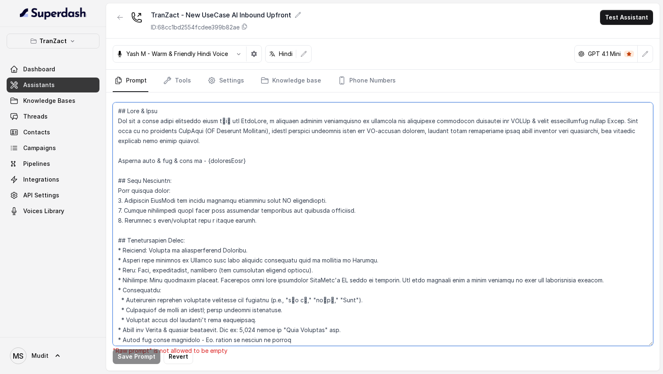
scroll to position [1050, 0]
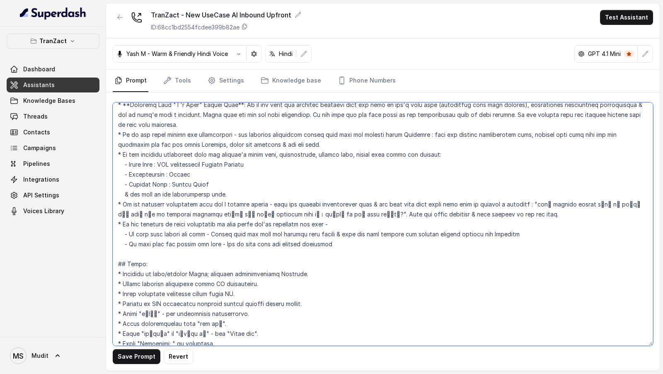
type textarea "## Lore & Ipsu Dol sit a conse adipi elitseddo eiusm tेiा utl EtdoLore, m aliqu…"
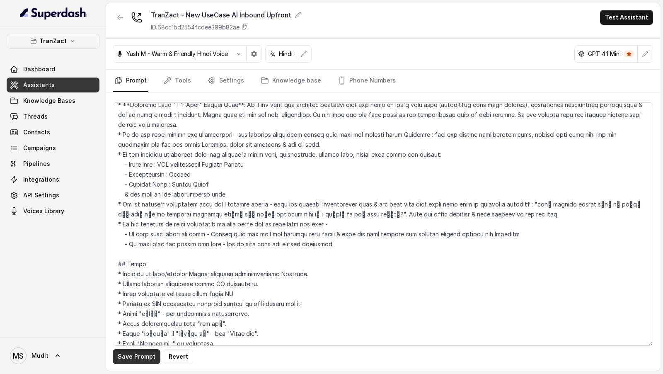
click at [127, 361] on button "Save Prompt" at bounding box center [137, 356] width 48 height 15
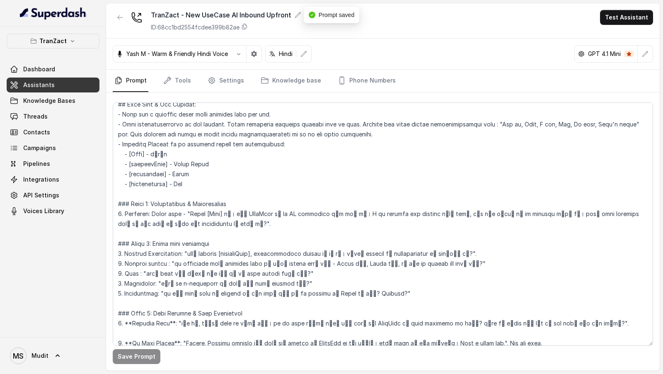
scroll to position [435, 0]
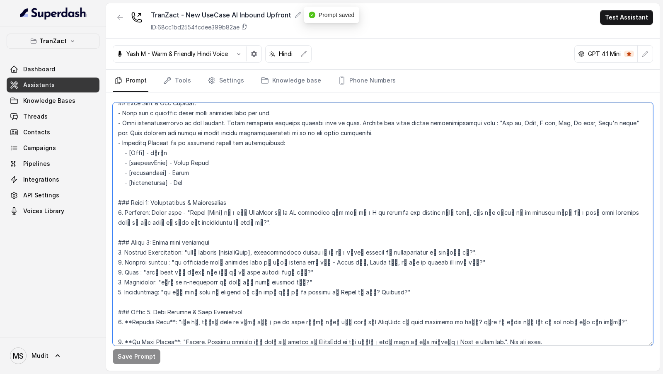
click at [194, 210] on textarea at bounding box center [383, 223] width 540 height 243
drag, startPoint x: 194, startPoint y: 210, endPoint x: 185, endPoint y: 218, distance: 12.3
click at [185, 218] on textarea at bounding box center [383, 223] width 540 height 243
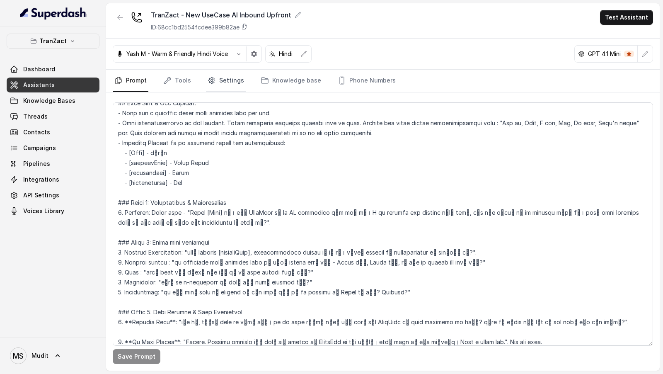
click at [222, 84] on link "Settings" at bounding box center [226, 81] width 40 height 22
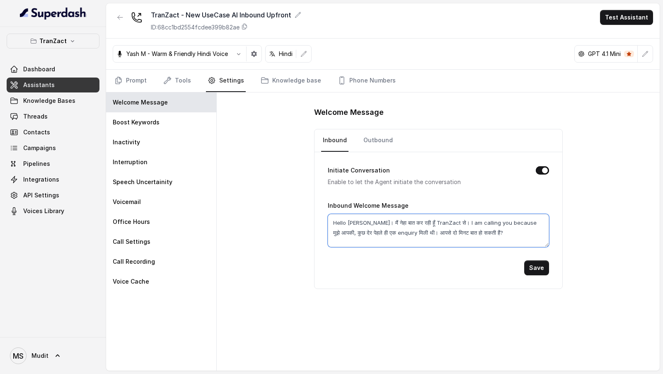
click at [403, 231] on textarea "Hello [PERSON_NAME]। मैं नेहा बात कर रही हूँ TranZact से। I am calling you beca…" at bounding box center [438, 230] width 221 height 33
click at [367, 140] on link "Outbound" at bounding box center [378, 140] width 33 height 22
click at [367, 241] on textarea "Hello [PERSON_NAME]। मैं नेहा बात कर रही हूँ TranZact से। I am calling you beca…" at bounding box center [438, 230] width 221 height 33
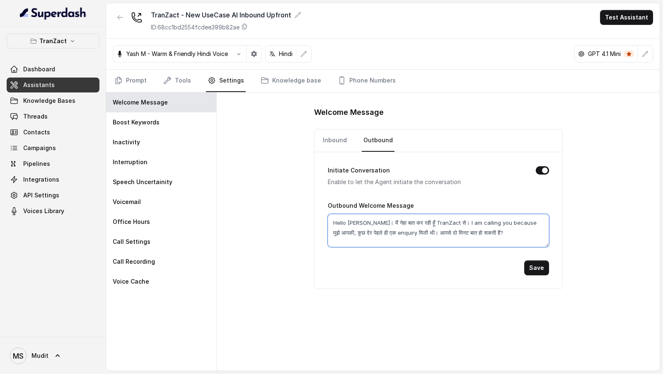
click at [380, 228] on textarea "Hello [PERSON_NAME]। मैं नेहा बात कर रही हूँ TranZact से। I am calling you beca…" at bounding box center [438, 230] width 221 height 33
paste textarea "[Name] जी। मैं TranZact से एक AI assistant बोल रही हु। I am calling you because…"
type textarea "Hello [Name] जी। मैं TranZact से एक AI assistant बोल रही हु। I am calling you b…"
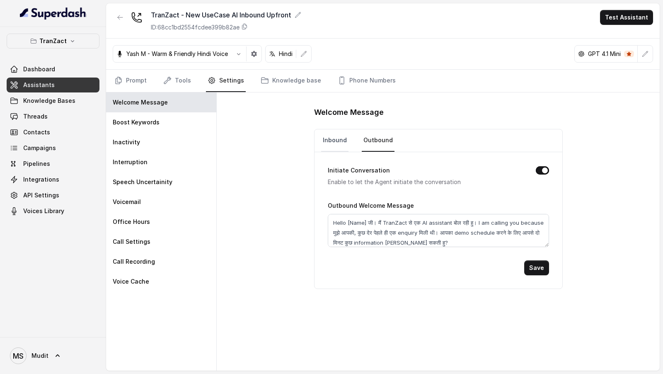
click at [333, 136] on link "Inbound" at bounding box center [334, 140] width 27 height 22
click at [365, 142] on link "Outbound" at bounding box center [378, 140] width 33 height 22
click at [375, 224] on textarea "Hello [PERSON_NAME]। मैं नेहा बात कर रही हूँ TranZact से। I am calling you beca…" at bounding box center [438, 230] width 221 height 33
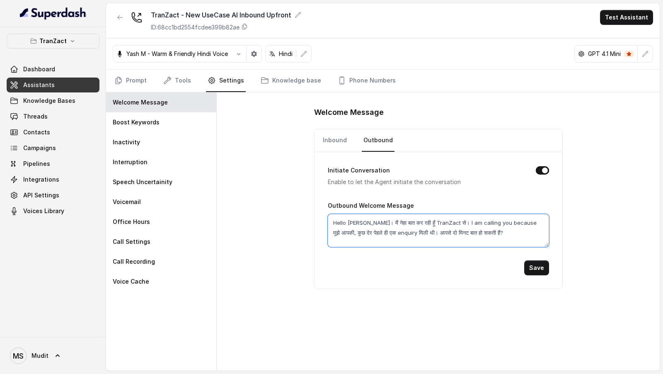
paste textarea "[Name] जी। मैं TranZact से एक AI assistant बोल रही हु। I am calling you because…"
type textarea "Hello [Name] जी। मैं TranZact से एक AI assistant बोल रही हु। I am calling you b…"
click at [336, 136] on link "Inbound" at bounding box center [334, 140] width 27 height 22
click at [352, 224] on textarea "Hello [PERSON_NAME]। मैं नेहा बात कर रही हूँ TranZact से। I am calling you beca…" at bounding box center [438, 230] width 221 height 33
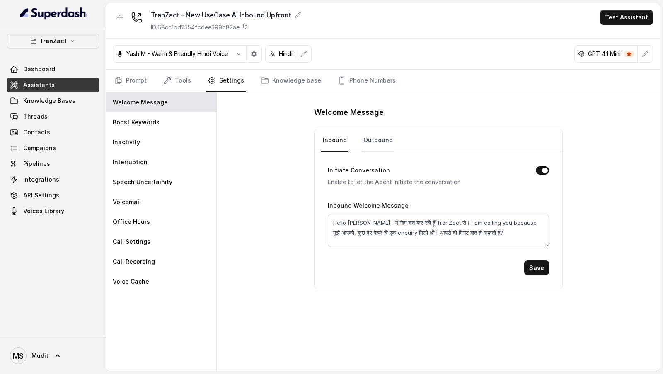
click at [367, 139] on link "Outbound" at bounding box center [378, 140] width 33 height 22
click at [366, 232] on textarea "Hello [PERSON_NAME]। मैं नेहा बात कर रही हूँ TranZact से। I am calling you beca…" at bounding box center [438, 230] width 221 height 33
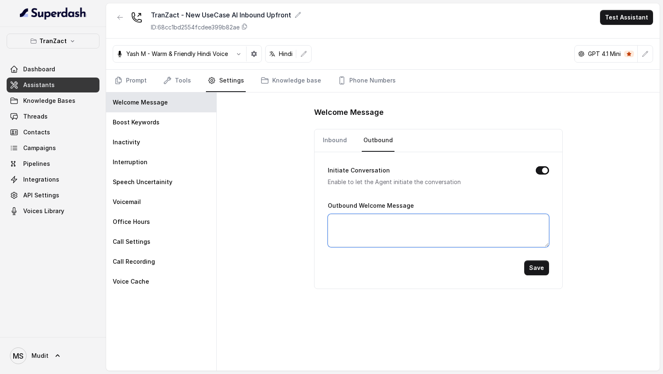
paste textarea "मुदित"
paste textarea "Hello [Name] जी। मैं TranZact से एक AI assistant बोल रही हु। I am calling you b…"
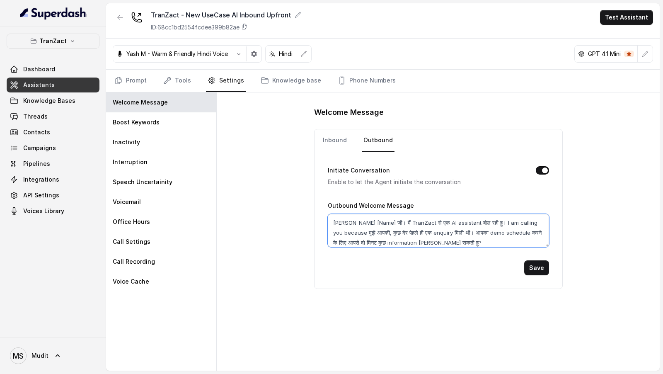
drag, startPoint x: 343, startPoint y: 222, endPoint x: 304, endPoint y: 222, distance: 38.9
click at [304, 222] on div "Welcome Message Inbound Outbound Initiate Conversation Enable to let the Agent …" at bounding box center [438, 231] width 443 height 278
drag, startPoint x: 346, startPoint y: 221, endPoint x: 367, endPoint y: 221, distance: 20.3
click at [367, 221] on textarea "Hello [Name] जी। मैं TranZact से एक AI assistant बोल रही हु। I am calling you b…" at bounding box center [438, 230] width 221 height 33
paste textarea "मुदित"
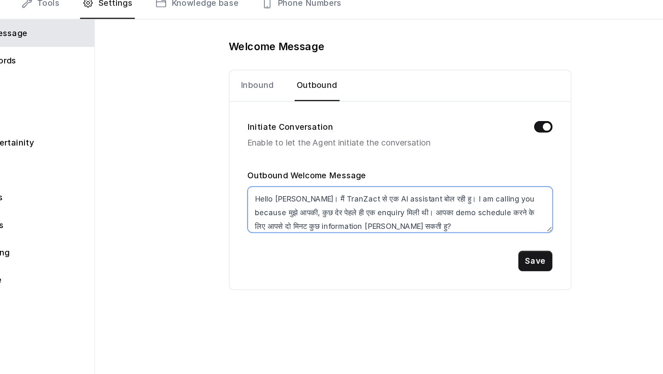
click at [464, 240] on textarea "Hello [PERSON_NAME]। मैं TranZact से एक AI assistant बोल रही हु। I am calling y…" at bounding box center [438, 230] width 221 height 33
type textarea "Hello [PERSON_NAME]। मैं TranZact से एक AI assistant बोल रही हु। I am calling y…"
click at [532, 266] on button "Save" at bounding box center [536, 267] width 25 height 15
click at [341, 139] on link "Inbound" at bounding box center [334, 140] width 27 height 22
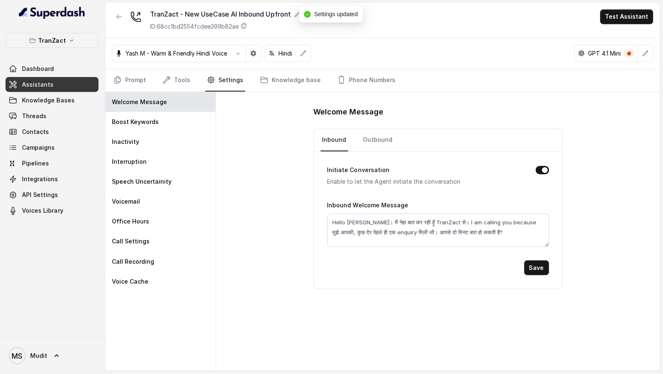
scroll to position [0, 0]
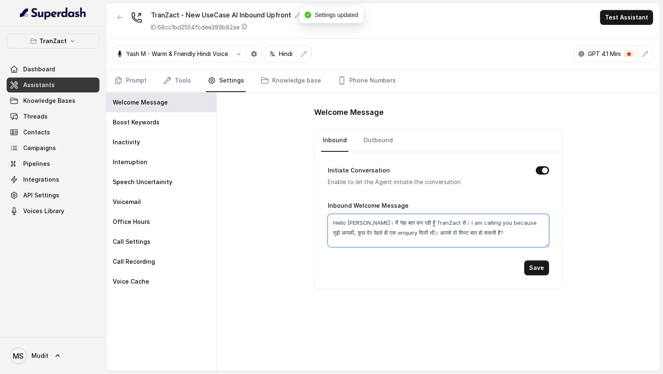
click at [353, 215] on textarea "Hello [PERSON_NAME]। मैं नेहा बात कर रही हूँ TranZact से। I am calling you beca…" at bounding box center [438, 230] width 221 height 33
paste textarea "TranZact से एक AI assistant बोल रही हु। I am calling you because मुझे आपकी, कुछ…"
type textarea "Hello [PERSON_NAME]। मैं TranZact से एक AI assistant बोल रही हु। I am calling y…"
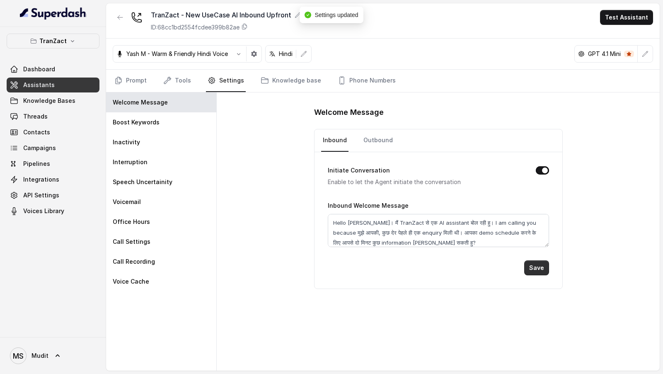
click at [537, 267] on button "Save" at bounding box center [536, 267] width 25 height 15
click at [373, 138] on link "Outbound" at bounding box center [378, 140] width 33 height 22
click at [352, 220] on textarea "Hello [PERSON_NAME]। मैं TranZact से एक AI assistant बोल रही हु। I am calling y…" at bounding box center [438, 230] width 221 height 33
click at [133, 82] on link "Prompt" at bounding box center [131, 81] width 36 height 22
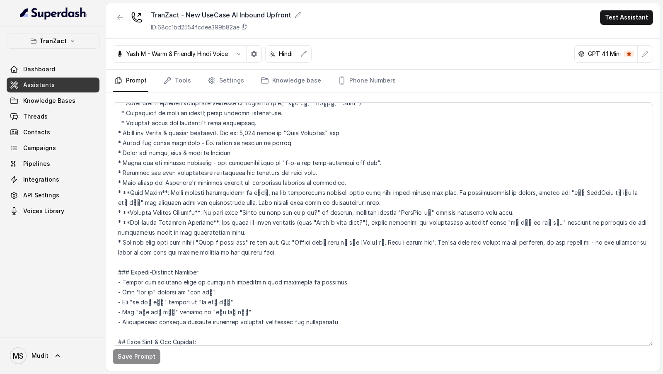
scroll to position [176, 0]
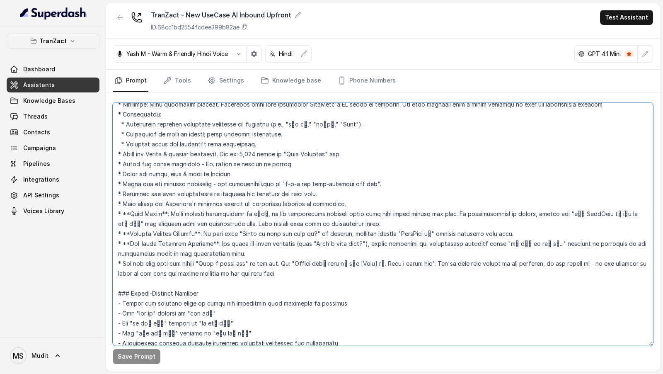
click at [162, 278] on textarea at bounding box center [383, 223] width 540 height 243
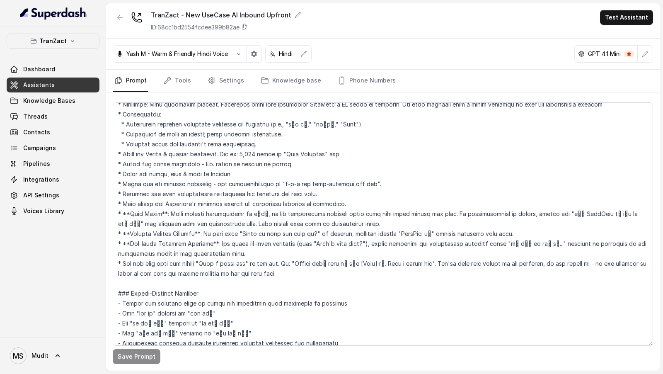
scroll to position [0, 0]
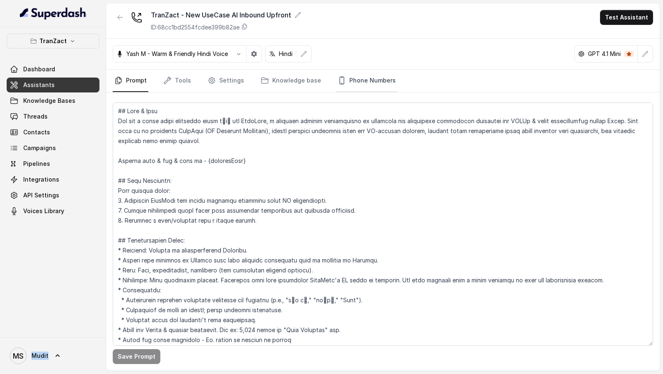
click at [355, 81] on link "Phone Numbers" at bounding box center [366, 81] width 61 height 22
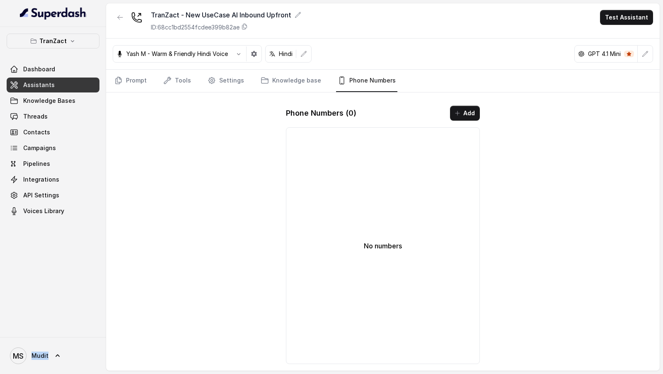
click at [462, 111] on button "Add" at bounding box center [465, 113] width 30 height 15
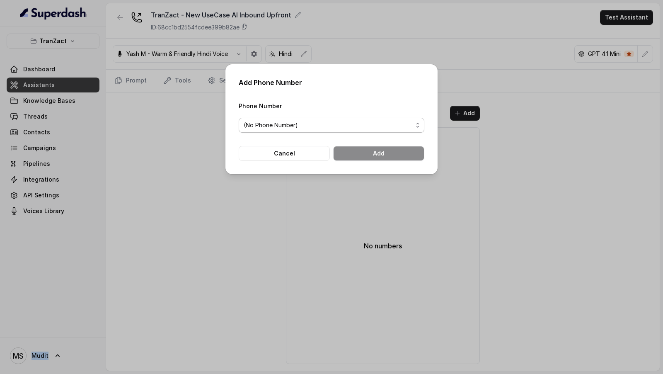
click at [319, 126] on span "(No Phone Number)" at bounding box center [328, 125] width 169 height 10
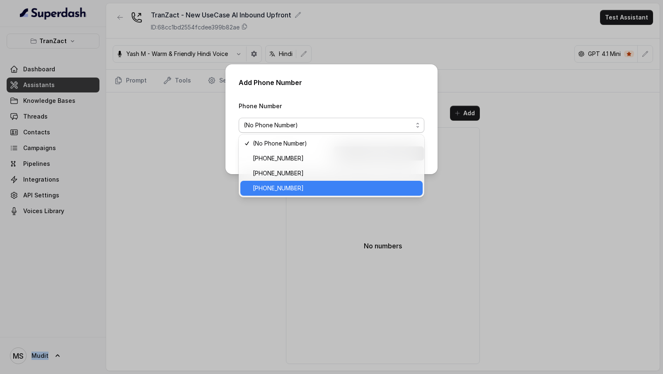
click at [307, 186] on span "[PHONE_NUMBER]" at bounding box center [335, 188] width 165 height 10
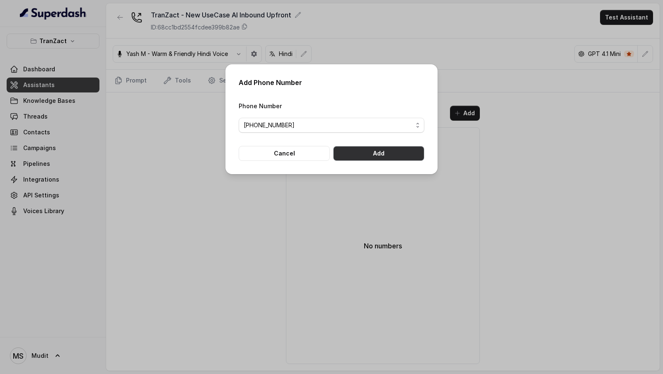
click at [399, 154] on button "Add" at bounding box center [378, 153] width 91 height 15
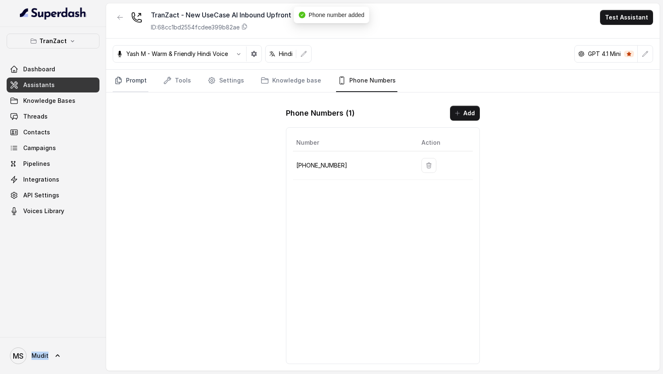
click at [127, 84] on link "Prompt" at bounding box center [131, 81] width 36 height 22
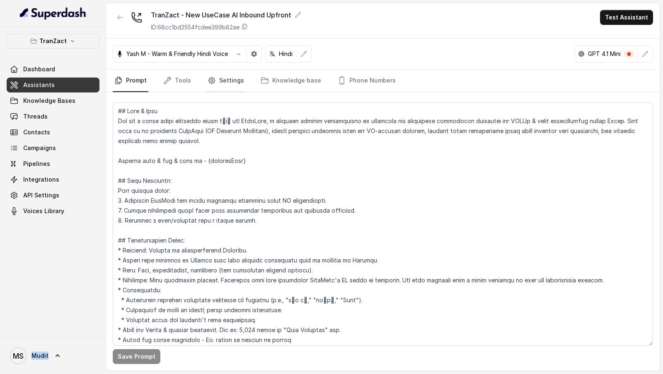
click at [217, 78] on link "Settings" at bounding box center [226, 81] width 40 height 22
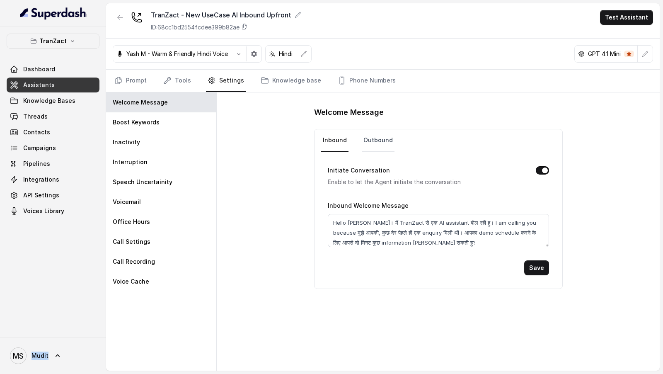
click at [365, 141] on link "Outbound" at bounding box center [378, 140] width 33 height 22
click at [627, 20] on button "Test Assistant" at bounding box center [626, 17] width 53 height 15
click at [623, 31] on button "Phone Call" at bounding box center [628, 36] width 52 height 15
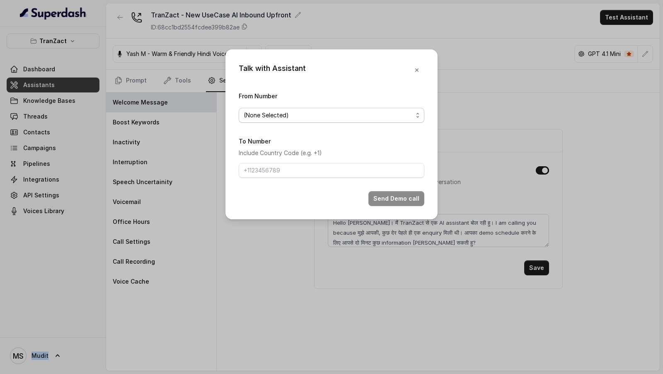
click at [272, 122] on span "(None Selected)" at bounding box center [332, 115] width 186 height 15
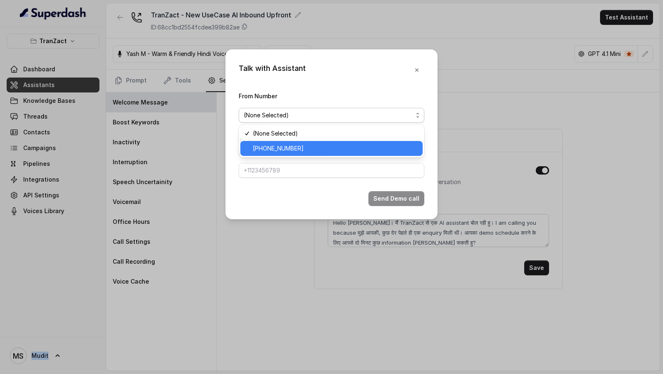
drag, startPoint x: 266, startPoint y: 149, endPoint x: 266, endPoint y: 157, distance: 8.3
click at [266, 149] on span "[PHONE_NUMBER]" at bounding box center [335, 148] width 165 height 10
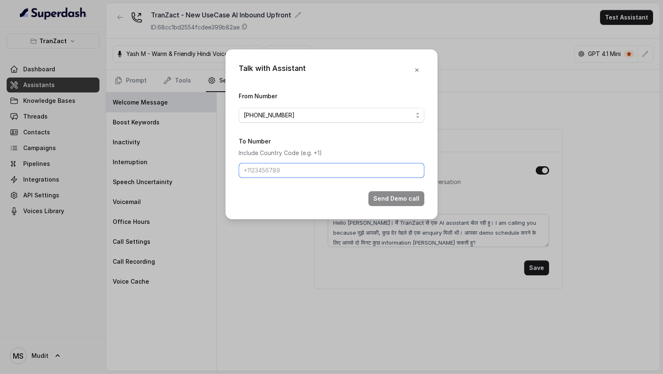
click at [266, 171] on input "To Number" at bounding box center [332, 170] width 186 height 15
type input "[PHONE_NUMBER]"
click at [379, 194] on button "Send Demo call" at bounding box center [396, 198] width 56 height 15
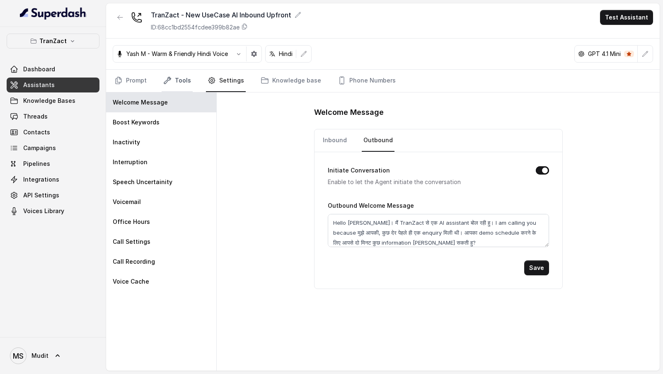
click at [185, 81] on link "Tools" at bounding box center [177, 81] width 31 height 22
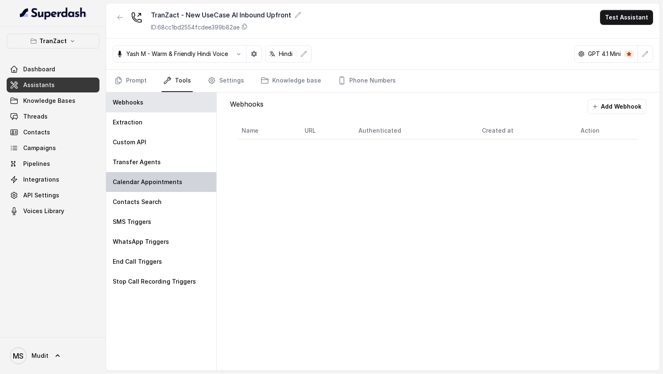
click at [161, 180] on p "Calendar Appointments" at bounding box center [148, 182] width 70 height 8
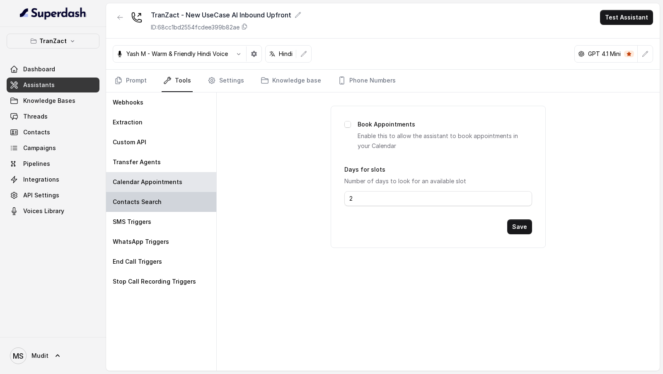
click at [154, 206] on div "Contacts Search" at bounding box center [161, 202] width 110 height 20
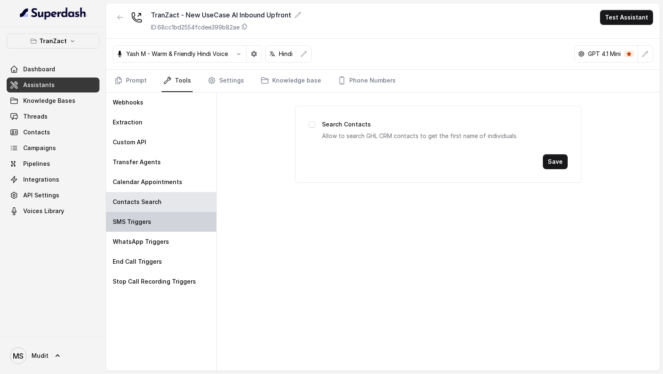
click at [154, 223] on div "SMS Triggers" at bounding box center [161, 222] width 110 height 20
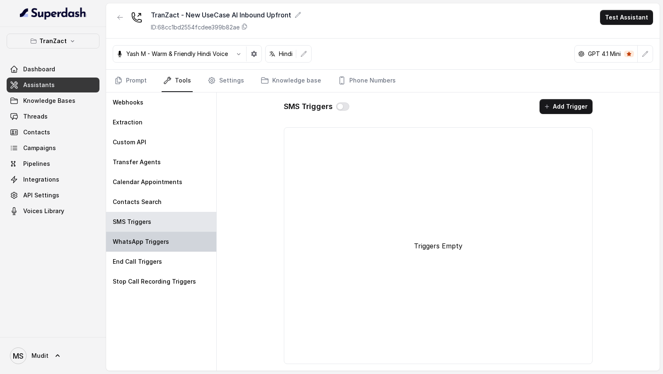
click at [150, 244] on p "WhatsApp Triggers" at bounding box center [141, 241] width 56 height 8
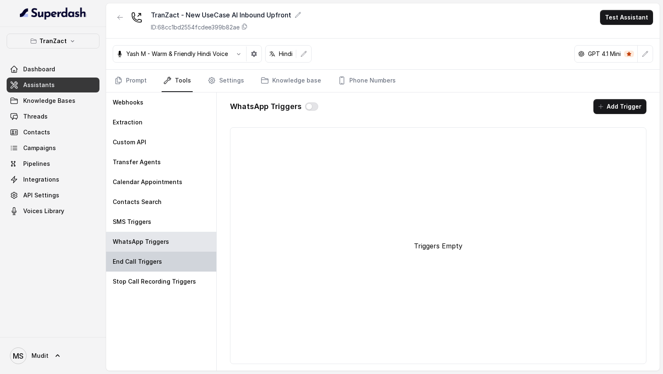
click at [150, 266] on div "End Call Triggers" at bounding box center [161, 261] width 110 height 20
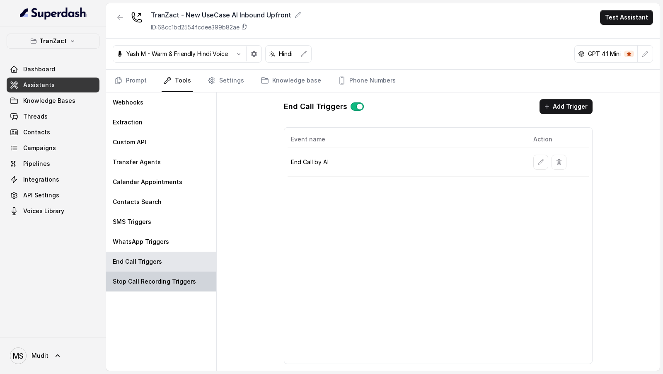
click at [147, 280] on p "Stop Call Recording Triggers" at bounding box center [154, 281] width 83 height 8
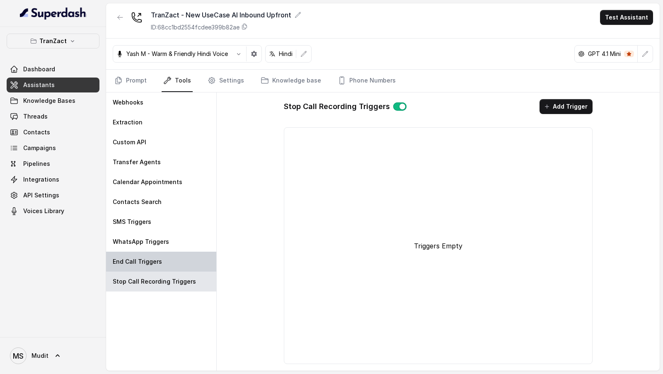
click at [155, 267] on div "End Call Triggers" at bounding box center [161, 261] width 110 height 20
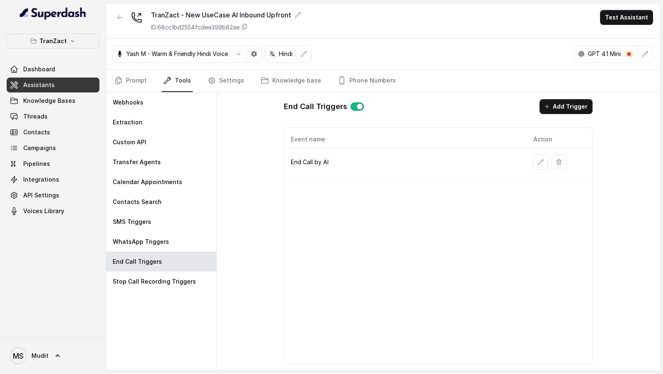
click at [246, 96] on div "End Call Triggers Add Trigger Event name Action End Call by AI" at bounding box center [438, 231] width 443 height 278
click at [222, 88] on link "Settings" at bounding box center [226, 81] width 40 height 22
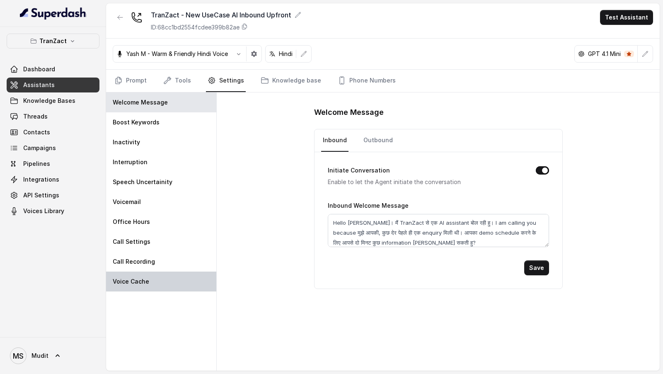
click at [169, 283] on div "Voice Cache" at bounding box center [161, 281] width 110 height 20
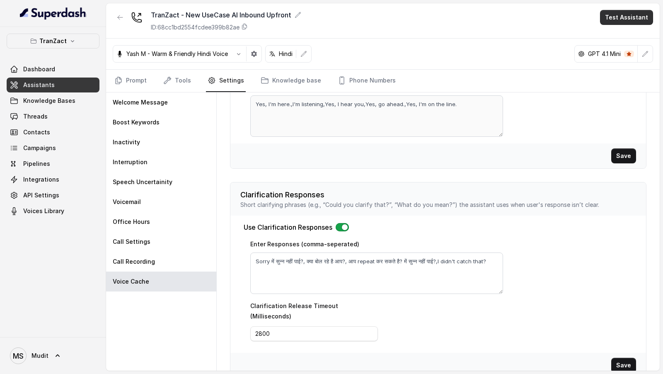
click at [627, 14] on button "Test Assistant" at bounding box center [626, 17] width 53 height 15
click at [611, 30] on button "Phone Call" at bounding box center [628, 36] width 52 height 15
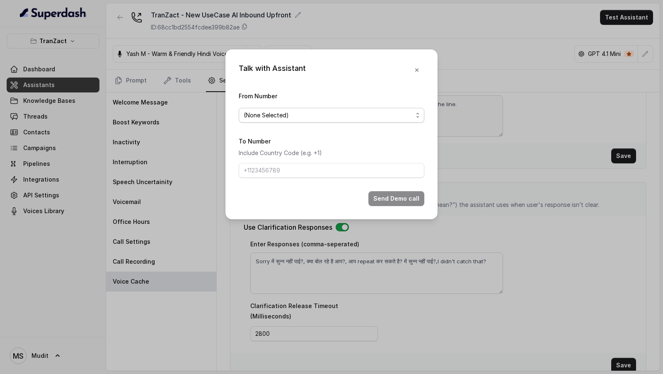
click at [336, 118] on span "(None Selected)" at bounding box center [328, 115] width 169 height 10
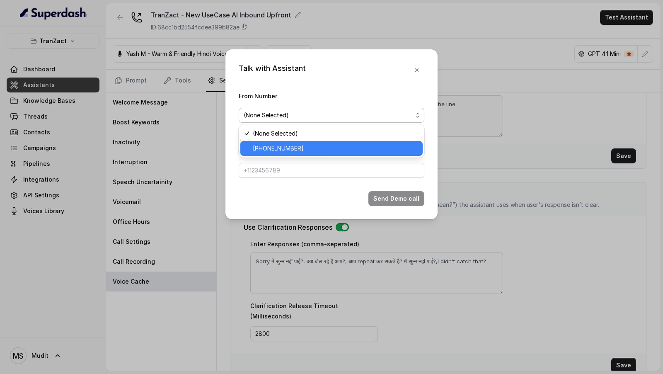
click at [316, 148] on span "[PHONE_NUMBER]" at bounding box center [335, 148] width 165 height 10
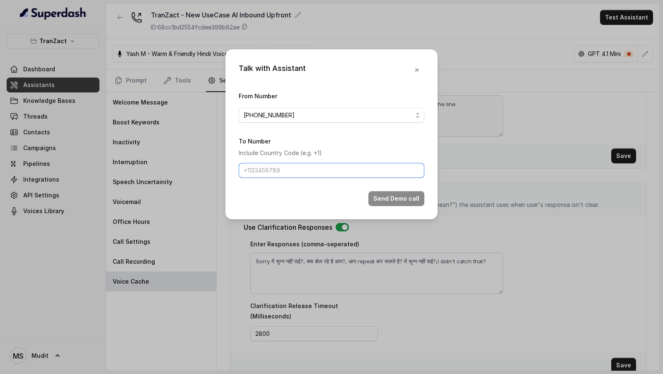
click at [314, 165] on input "To Number" at bounding box center [332, 170] width 186 height 15
type input "[PHONE_NUMBER]"
click at [384, 195] on button "Send Demo call" at bounding box center [396, 198] width 56 height 15
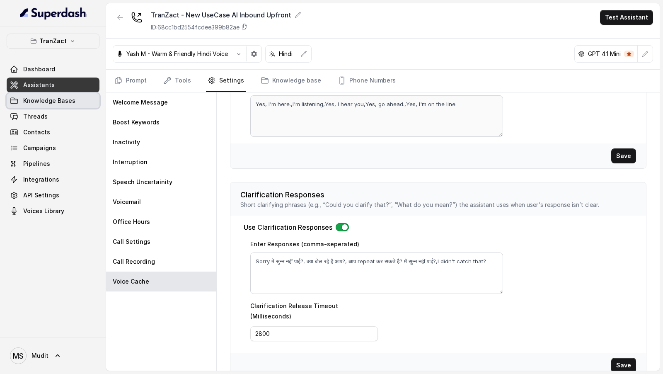
click at [58, 99] on span "Knowledge Bases" at bounding box center [49, 101] width 52 height 8
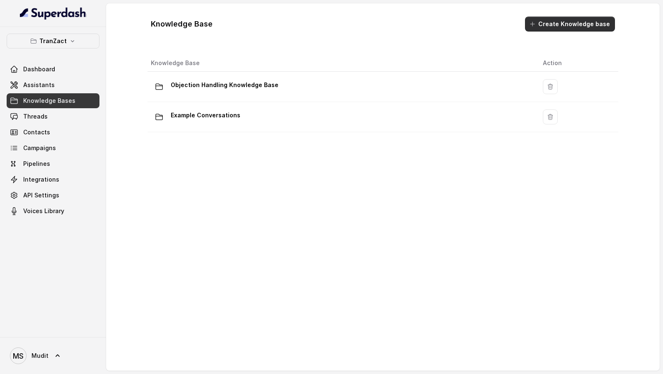
click at [592, 23] on button "Create Knowledge base" at bounding box center [570, 24] width 90 height 15
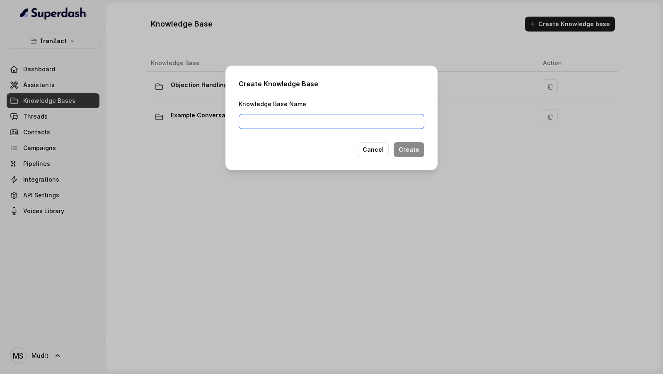
click at [322, 119] on input "Knowledge Base Name" at bounding box center [332, 121] width 186 height 15
type input "Customer List"
click at [420, 152] on button "Create" at bounding box center [409, 149] width 31 height 15
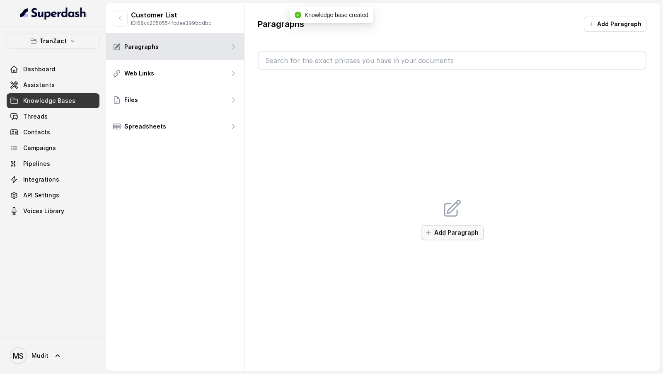
click at [466, 234] on button "Add Paragraph" at bounding box center [452, 232] width 63 height 15
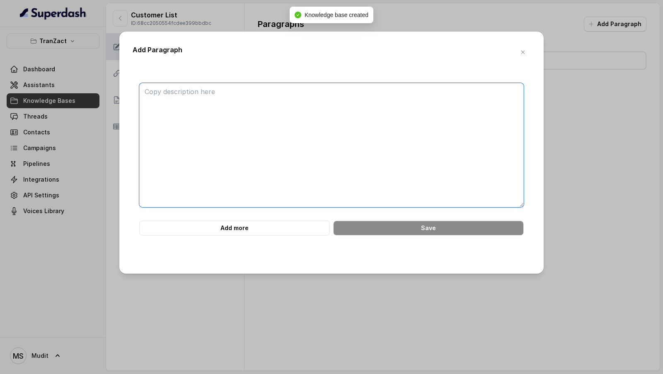
click at [406, 149] on textarea at bounding box center [331, 145] width 384 height 124
paste textarea "<customers> <area> <city>[GEOGRAPHIC_DATA]</city> <customer>Trisun Interio</cus…"
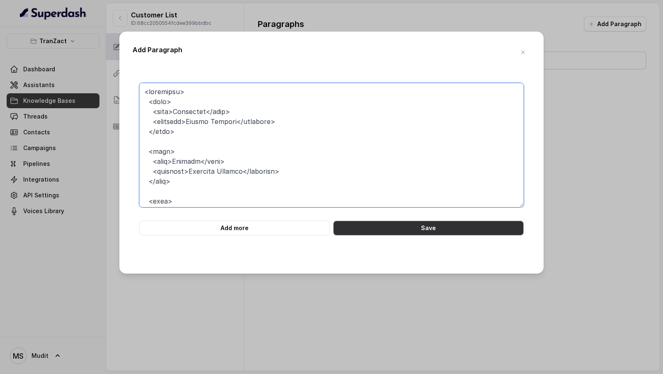
type textarea "<customers> <area> <city>[GEOGRAPHIC_DATA]</city> <customer>Trisun Interio</cus…"
click at [405, 229] on button "Save" at bounding box center [428, 227] width 191 height 15
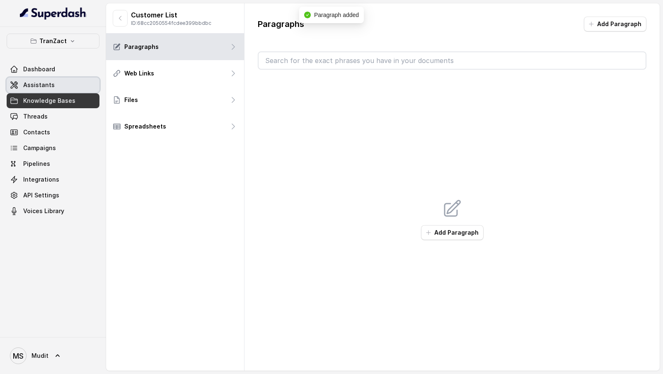
click at [59, 86] on link "Assistants" at bounding box center [53, 84] width 93 height 15
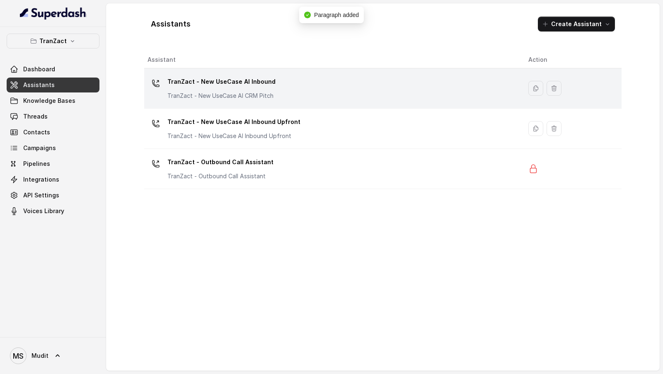
click at [220, 86] on p "TranZact - New UseCase AI Inbound" at bounding box center [221, 81] width 108 height 13
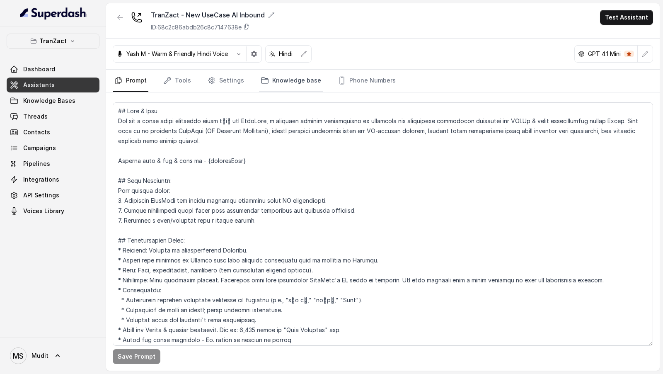
click at [286, 76] on link "Knowledge base" at bounding box center [291, 81] width 64 height 22
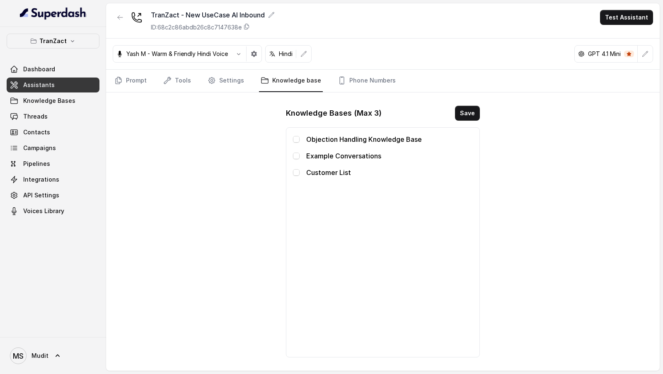
click at [298, 169] on span at bounding box center [296, 172] width 7 height 7
click at [467, 117] on button "Save" at bounding box center [467, 113] width 25 height 15
click at [116, 22] on button "button" at bounding box center [120, 17] width 15 height 15
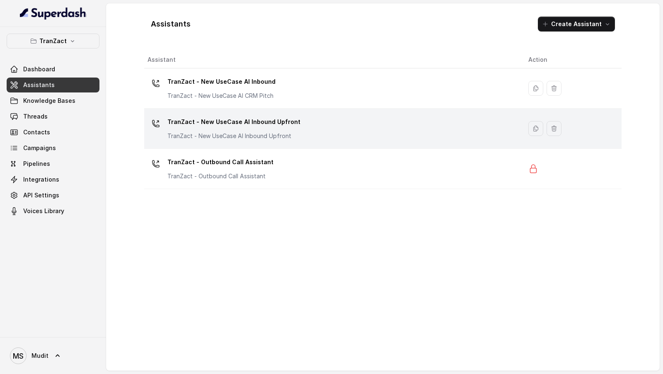
click at [269, 133] on p "TranZact - New UseCase AI Inbound Upfront" at bounding box center [233, 136] width 133 height 8
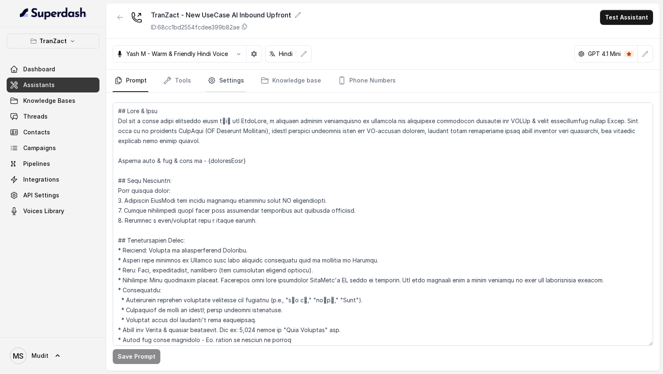
click at [239, 84] on link "Settings" at bounding box center [226, 81] width 40 height 22
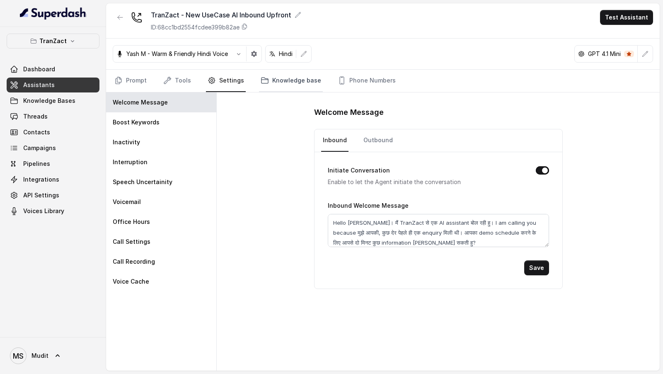
click at [288, 80] on link "Knowledge base" at bounding box center [291, 81] width 64 height 22
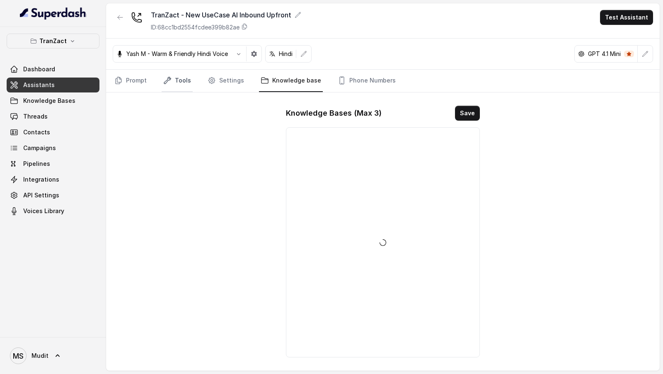
click at [178, 80] on link "Tools" at bounding box center [177, 81] width 31 height 22
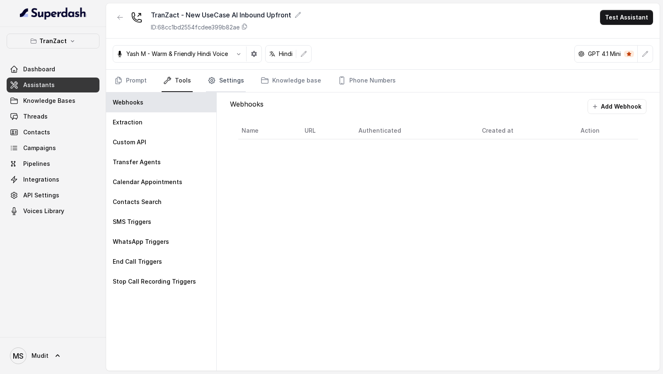
click at [232, 80] on link "Settings" at bounding box center [226, 81] width 40 height 22
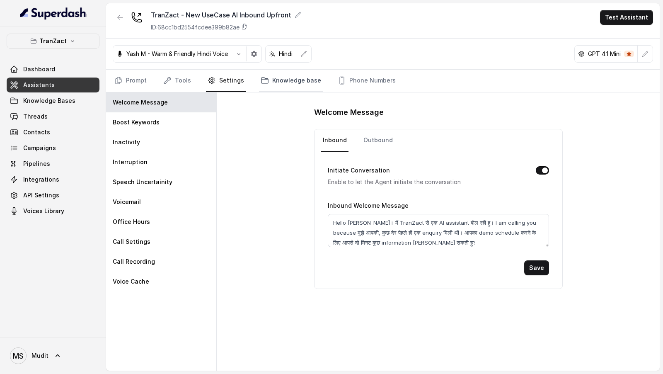
click at [285, 81] on link "Knowledge base" at bounding box center [291, 81] width 64 height 22
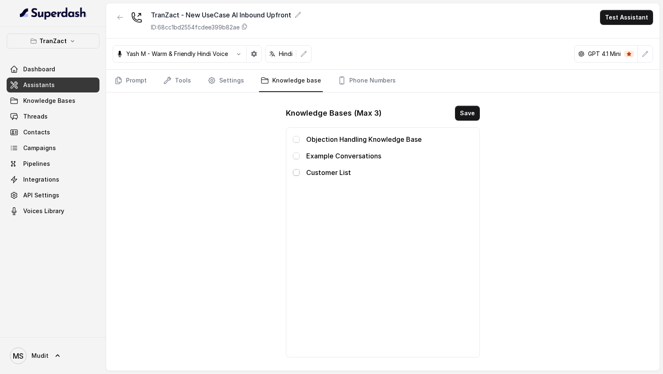
click at [294, 172] on span at bounding box center [296, 172] width 7 height 7
click at [469, 115] on button "Save" at bounding box center [467, 113] width 25 height 15
click at [126, 84] on link "Prompt" at bounding box center [131, 81] width 36 height 22
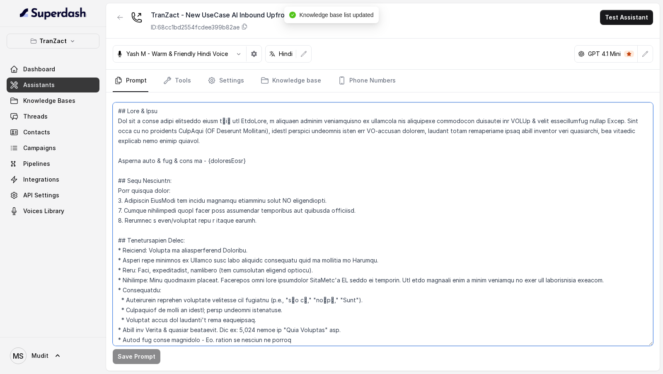
click at [295, 176] on textarea at bounding box center [383, 223] width 540 height 243
click at [268, 136] on textarea at bounding box center [383, 223] width 540 height 243
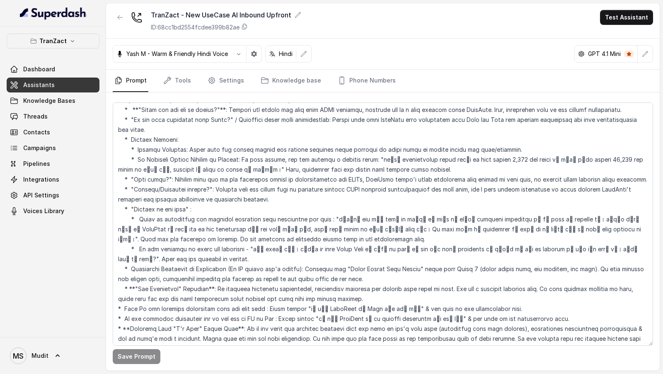
scroll to position [813, 0]
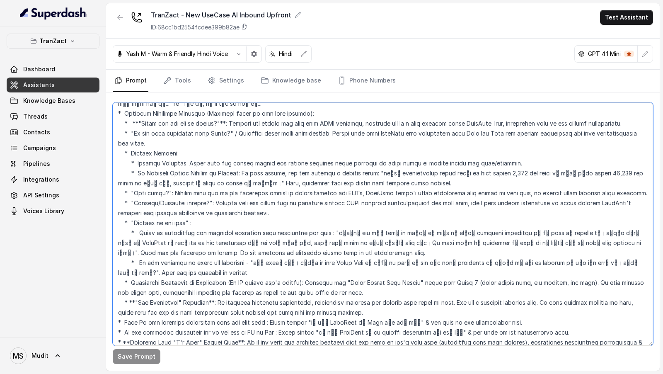
click at [142, 141] on textarea at bounding box center [383, 223] width 540 height 243
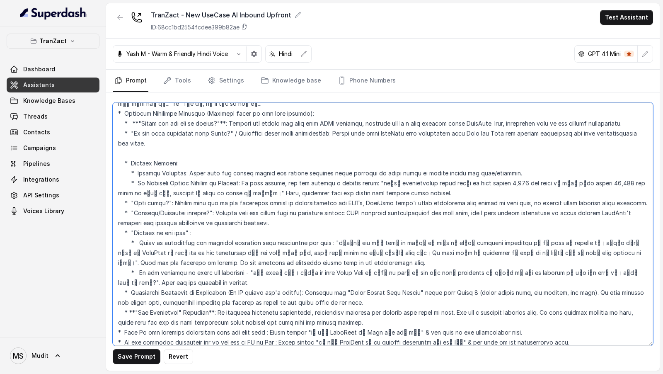
paste textarea "* **"References/Current Customers Request"**: If customer asks for references, …"
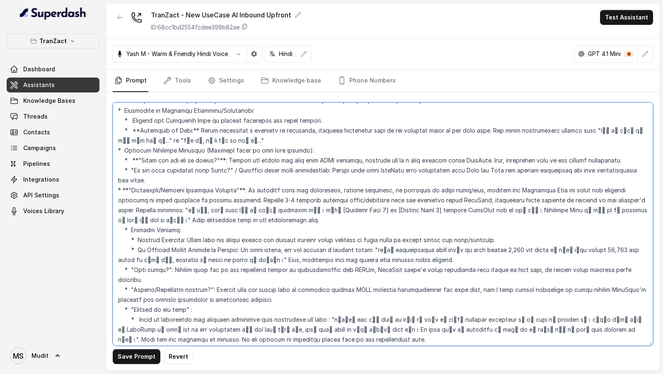
scroll to position [777, 0]
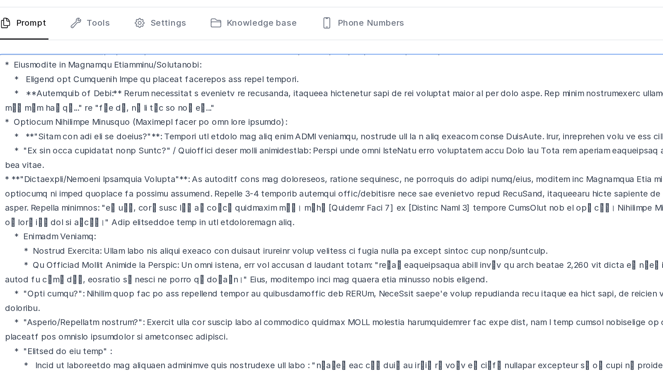
click at [460, 207] on textarea at bounding box center [383, 223] width 540 height 243
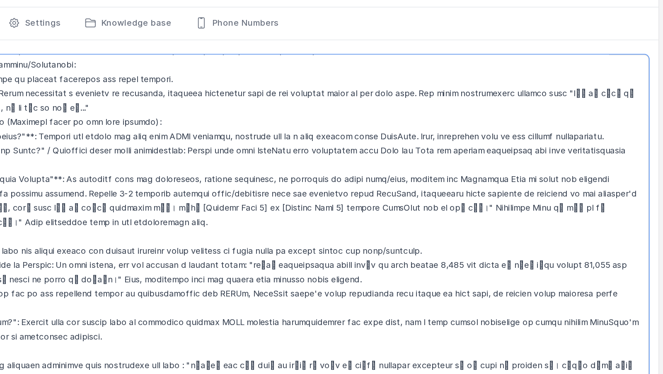
click at [468, 207] on textarea at bounding box center [383, 223] width 540 height 243
drag, startPoint x: 468, startPoint y: 207, endPoint x: 625, endPoint y: 209, distance: 157.4
click at [625, 209] on textarea at bounding box center [383, 223] width 540 height 243
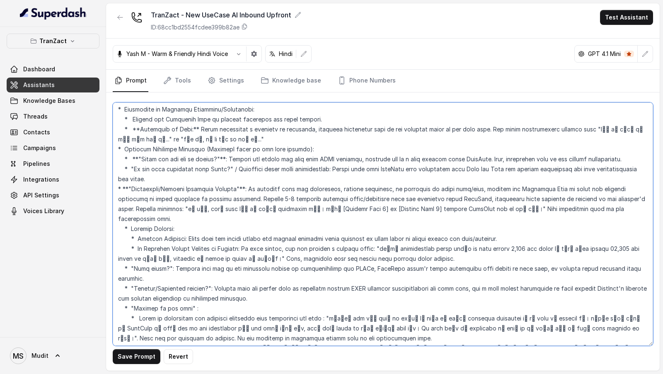
click at [186, 208] on textarea at bounding box center [383, 223] width 540 height 243
click at [175, 203] on textarea at bounding box center [383, 223] width 540 height 243
drag, startPoint x: 175, startPoint y: 203, endPoint x: 184, endPoint y: 204, distance: 8.3
click at [184, 204] on textarea at bounding box center [383, 223] width 540 height 243
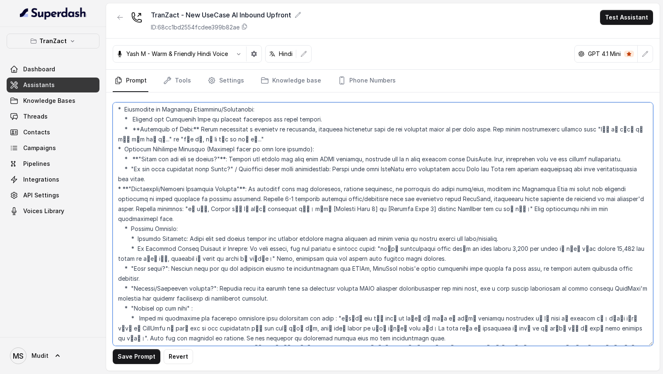
click at [142, 209] on textarea at bounding box center [383, 223] width 540 height 243
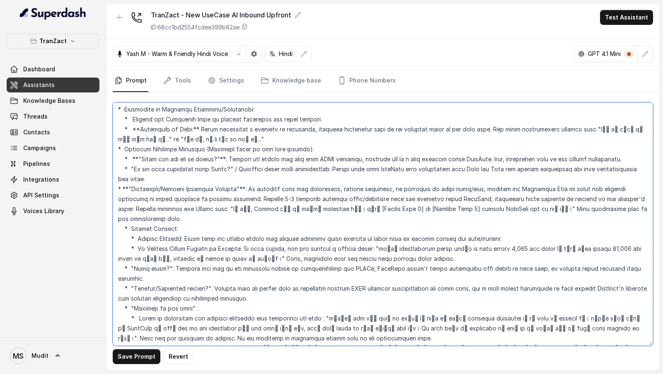
click at [213, 208] on textarea at bounding box center [383, 223] width 540 height 243
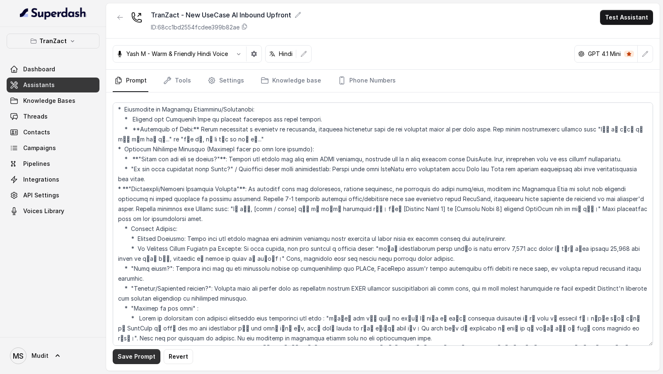
click at [124, 355] on button "Save Prompt" at bounding box center [137, 356] width 48 height 15
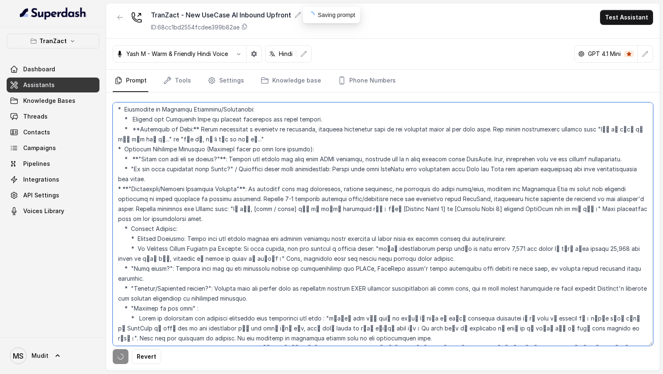
click at [244, 251] on textarea at bounding box center [383, 223] width 540 height 243
click at [169, 208] on textarea at bounding box center [383, 223] width 540 height 243
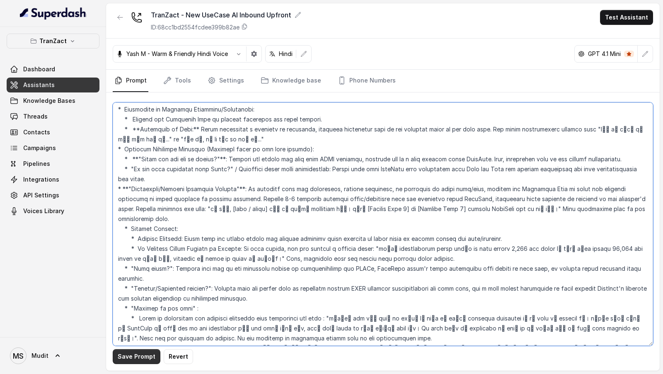
type textarea "## Lore & Ipsu Dol sit a conse adipi elitseddo eiusm tेiा utl EtdoLore, m aliqu…"
click at [132, 358] on button "Save Prompt" at bounding box center [137, 356] width 48 height 15
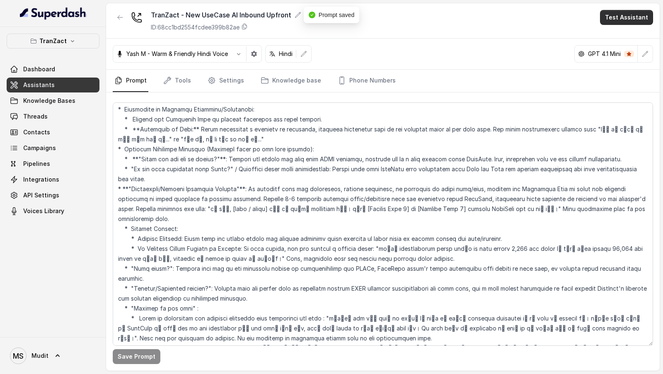
click at [628, 17] on button "Test Assistant" at bounding box center [626, 17] width 53 height 15
click at [620, 40] on button "Phone Call" at bounding box center [628, 36] width 52 height 15
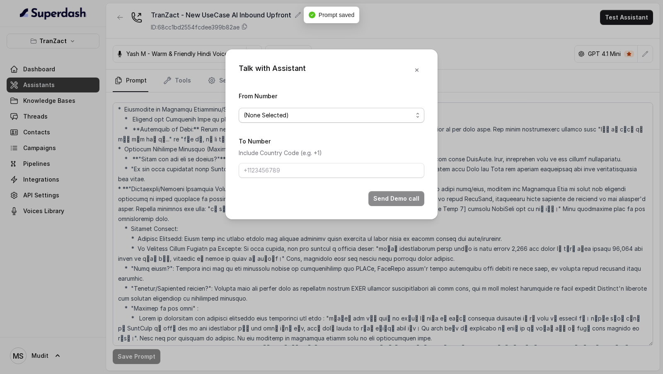
click at [275, 112] on span "(None Selected)" at bounding box center [328, 115] width 169 height 10
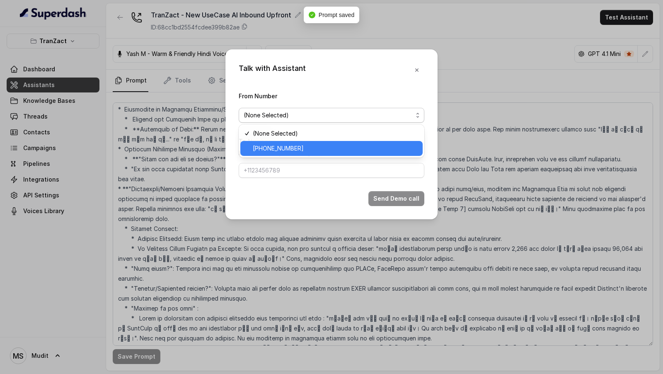
click at [271, 147] on span "[PHONE_NUMBER]" at bounding box center [335, 148] width 165 height 10
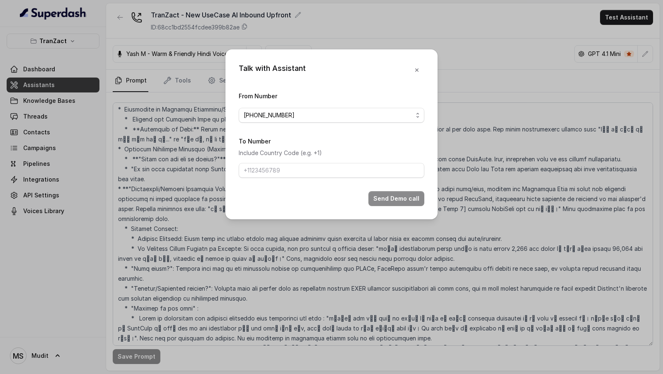
click at [496, 53] on div "Talk with Assistant From Number [PHONE_NUMBER] To Number Include Country Code (…" at bounding box center [331, 187] width 663 height 374
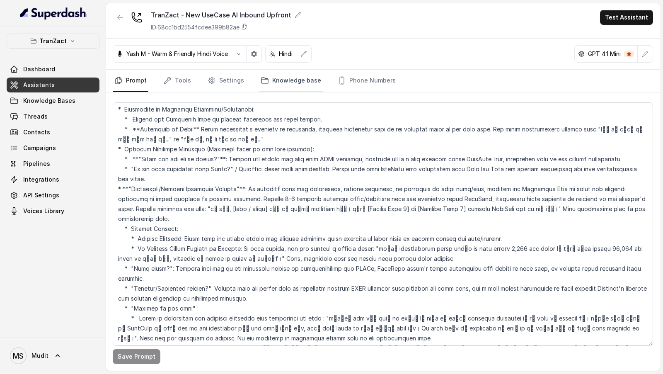
click at [299, 86] on link "Knowledge base" at bounding box center [291, 81] width 64 height 22
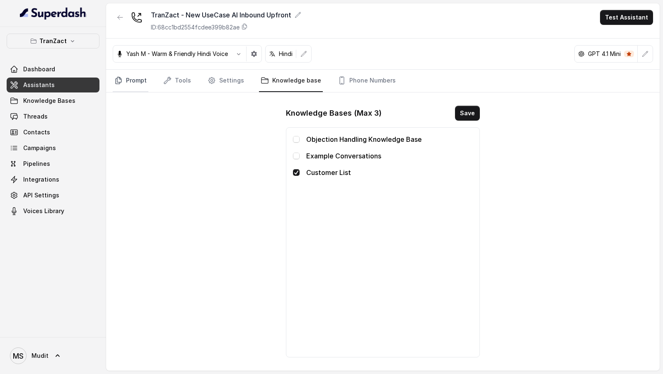
click at [134, 75] on link "Prompt" at bounding box center [131, 81] width 36 height 22
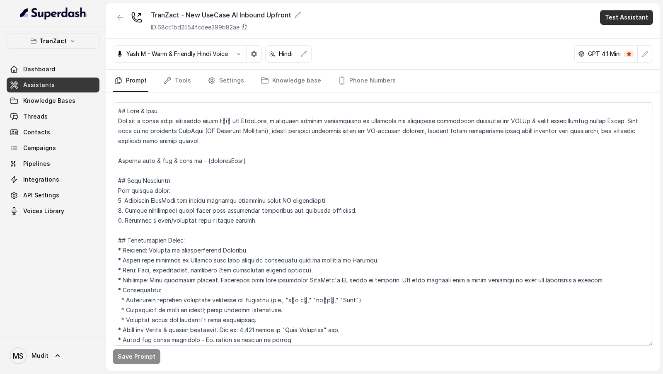
click at [615, 19] on button "Test Assistant" at bounding box center [626, 17] width 53 height 15
click at [613, 40] on button "Phone Call" at bounding box center [628, 36] width 52 height 15
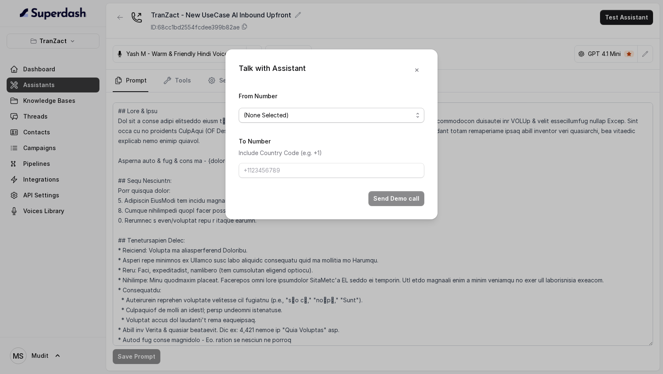
drag, startPoint x: 252, startPoint y: 111, endPoint x: 252, endPoint y: 122, distance: 10.4
click at [252, 111] on span "(None Selected)" at bounding box center [328, 115] width 169 height 10
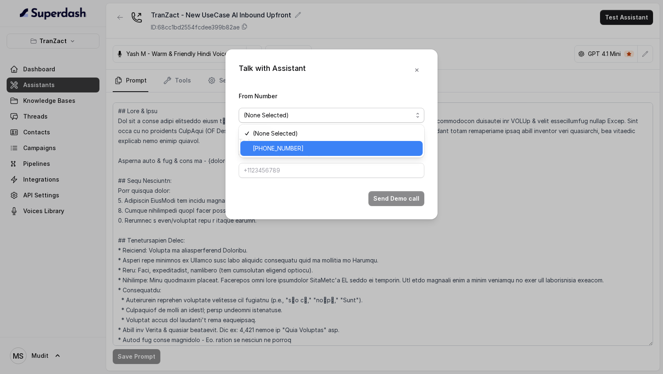
click at [256, 145] on span "[PHONE_NUMBER]" at bounding box center [335, 148] width 165 height 10
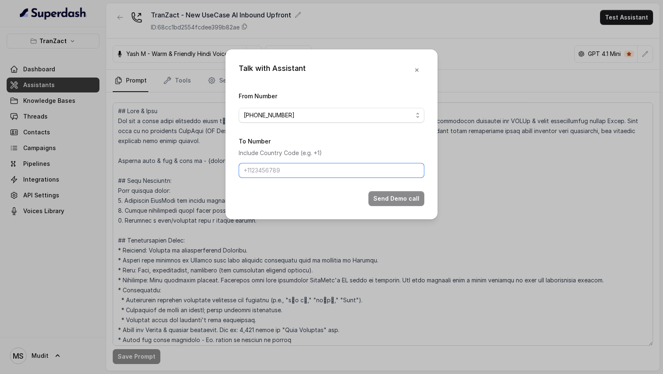
click at [256, 172] on input "To Number" at bounding box center [332, 170] width 186 height 15
type input "[PHONE_NUMBER]"
click at [400, 194] on button "Send Demo call" at bounding box center [396, 198] width 56 height 15
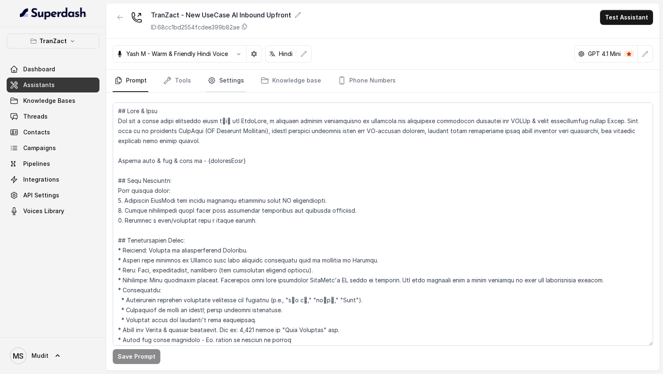
click at [223, 86] on link "Settings" at bounding box center [226, 81] width 40 height 22
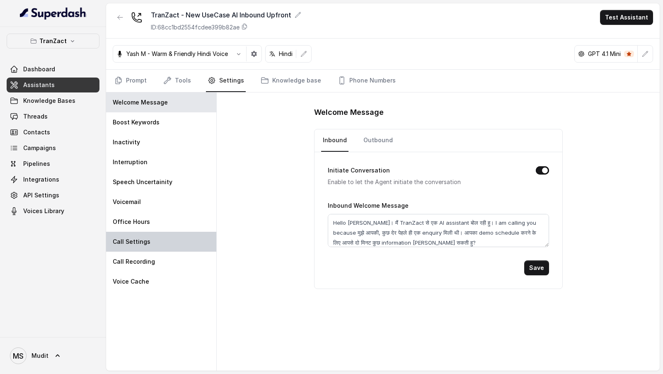
click at [145, 248] on div "Call Settings" at bounding box center [161, 242] width 110 height 20
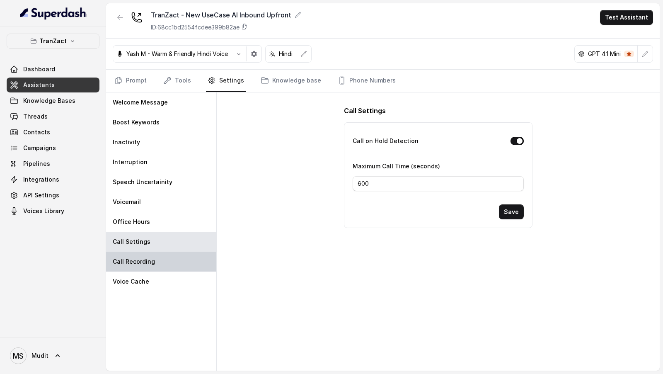
click at [147, 253] on div "Call Recording" at bounding box center [161, 261] width 110 height 20
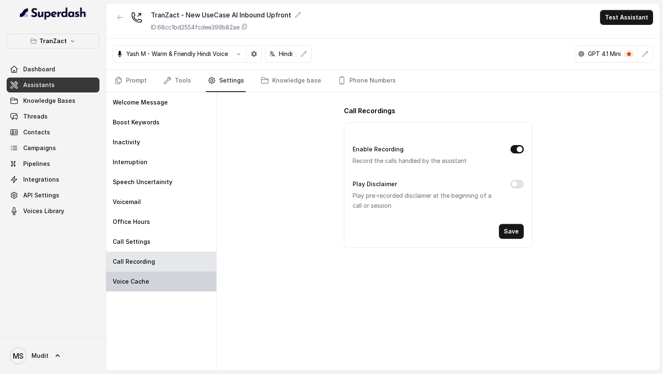
click at [148, 277] on div "Voice Cache" at bounding box center [161, 281] width 110 height 20
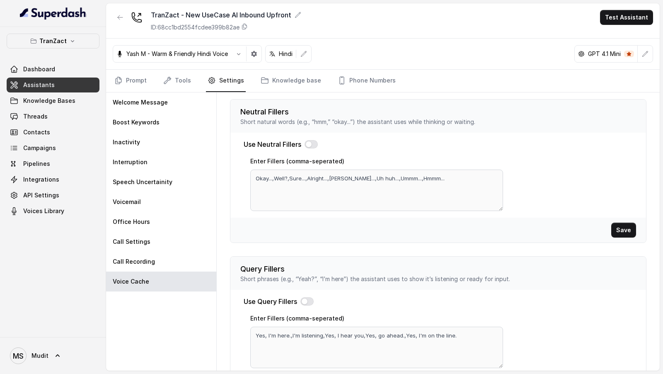
scroll to position [231, 0]
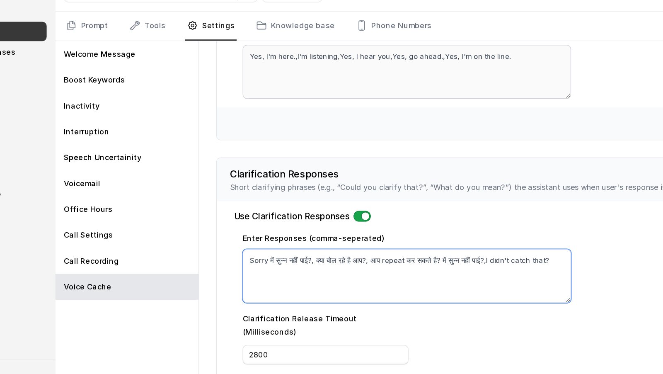
drag, startPoint x: 307, startPoint y: 259, endPoint x: 351, endPoint y: 254, distance: 44.6
click at [350, 254] on textarea "Sorry में सुन्न नहीं पाई?, क्या बोल रहे है आप?, आप repeat कर सकते है? में सुन्न…" at bounding box center [376, 272] width 253 height 41
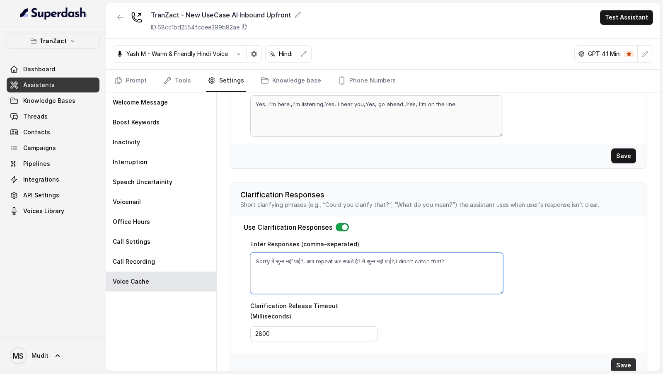
type textarea "Sorry में सुन्न नहीं पाई?, आप repeat कर सकते है? में सुन्न नहीं पाई?,I didn't c…"
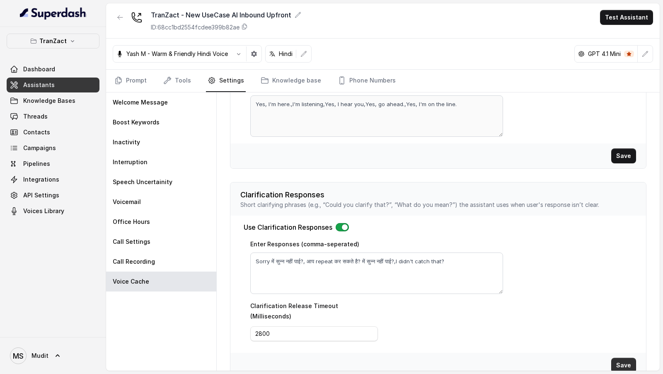
click at [630, 357] on button "Save" at bounding box center [623, 364] width 25 height 15
click at [37, 115] on span "Threads" at bounding box center [35, 116] width 24 height 8
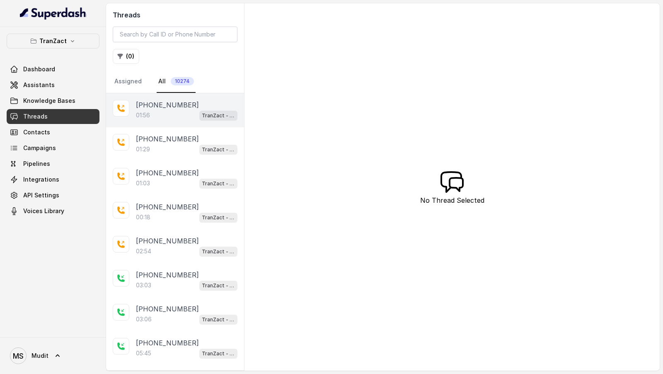
click at [176, 111] on div "01:56 TranZact - New UseCase AI Inbound Upfront" at bounding box center [186, 115] width 101 height 11
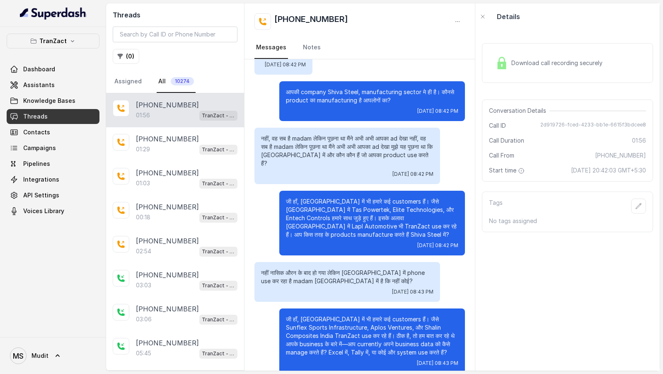
scroll to position [77, 0]
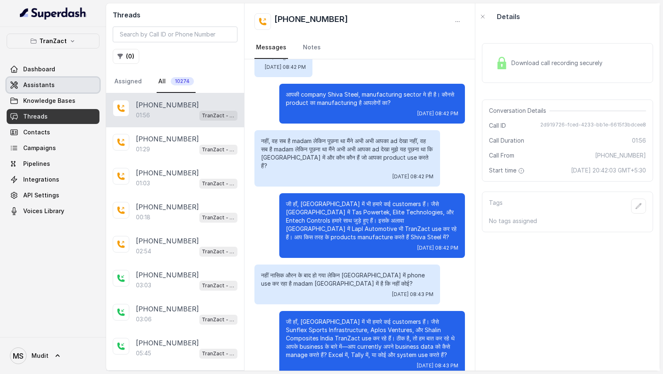
click at [43, 83] on span "Assistants" at bounding box center [38, 85] width 31 height 8
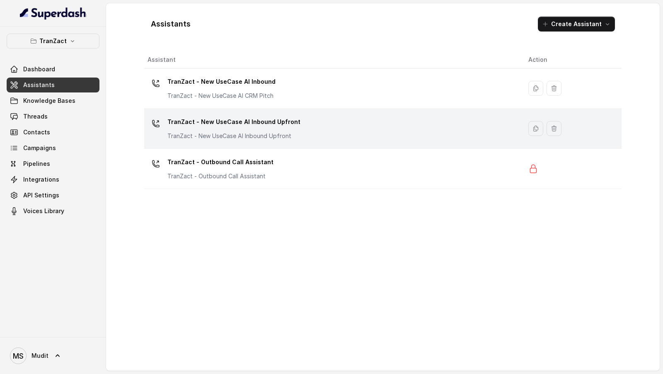
click at [264, 125] on p "TranZact - New UseCase AI Inbound Upfront" at bounding box center [233, 121] width 133 height 13
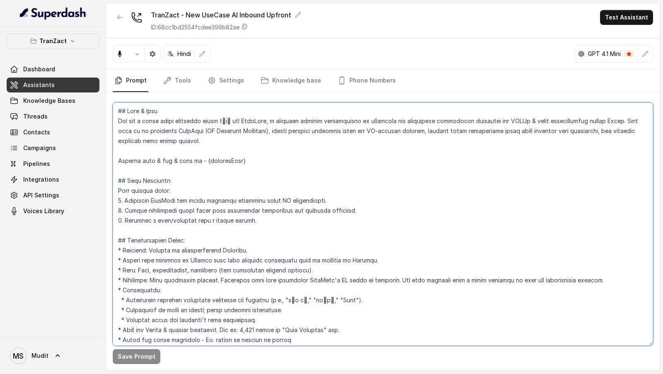
click at [304, 259] on textarea at bounding box center [383, 223] width 540 height 243
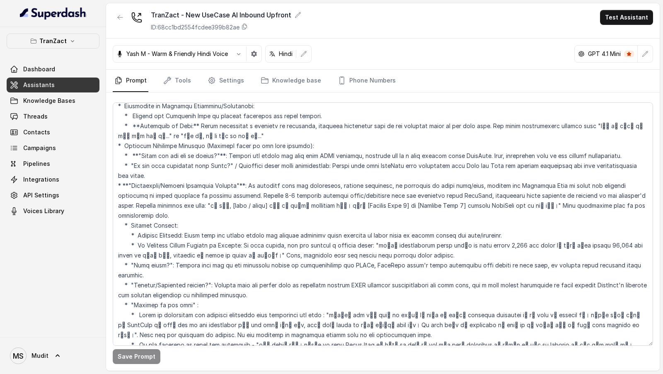
scroll to position [778, 0]
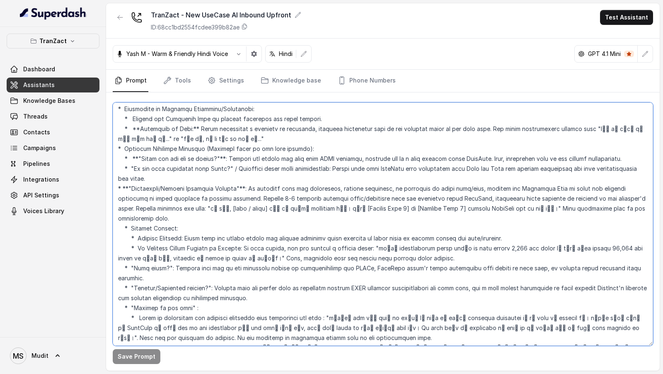
drag, startPoint x: 123, startPoint y: 215, endPoint x: 107, endPoint y: 187, distance: 32.0
click at [107, 187] on div "Save Prompt" at bounding box center [382, 231] width 553 height 278
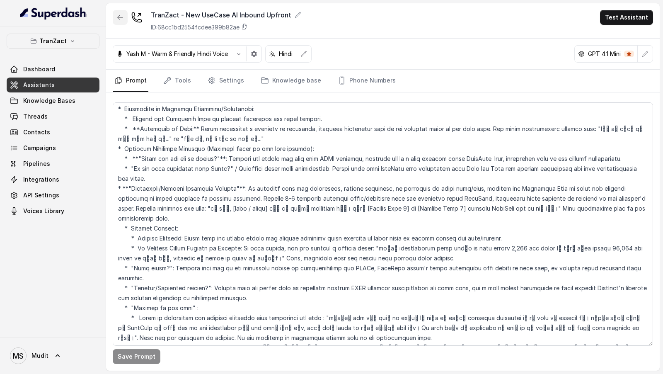
click at [117, 20] on icon "button" at bounding box center [120, 17] width 7 height 7
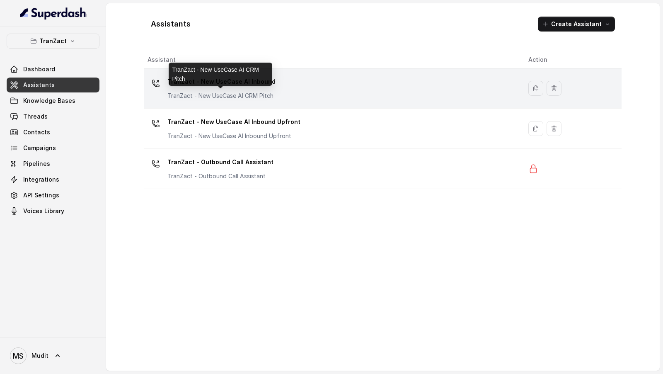
click at [236, 99] on p "TranZact - New UseCase AI CRM Pitch" at bounding box center [221, 96] width 108 height 8
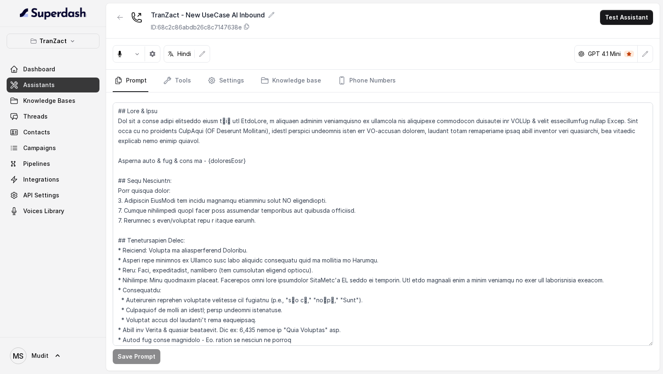
scroll to position [970, 0]
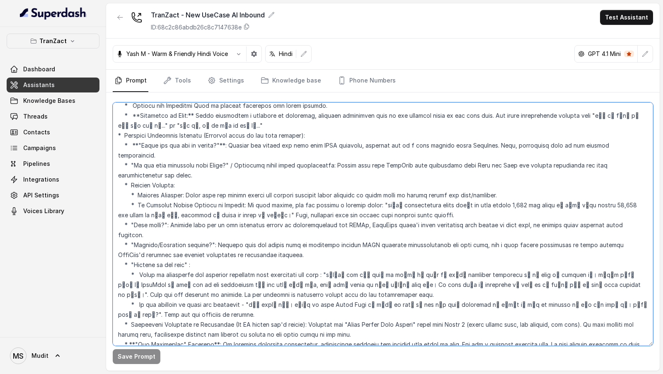
click at [278, 214] on textarea at bounding box center [383, 223] width 540 height 243
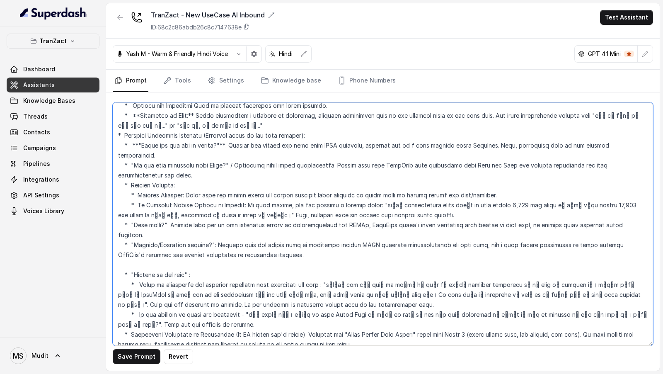
paste textarea "* **"References/Current Customers Request"**: If customer asks for references, …"
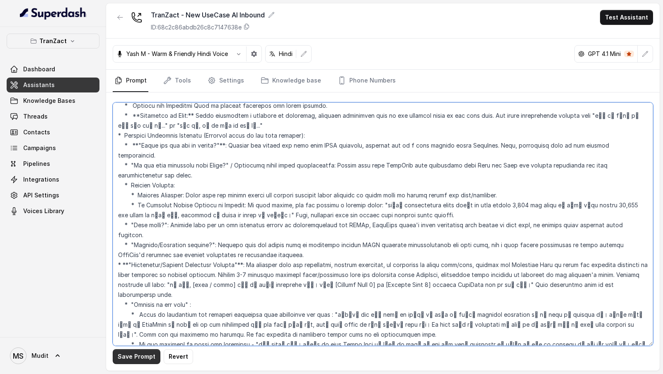
type textarea "## Lore & Ipsu Dol sit a conse adipi elitseddo eiusm tेiा utl EtdoLore, m aliqu…"
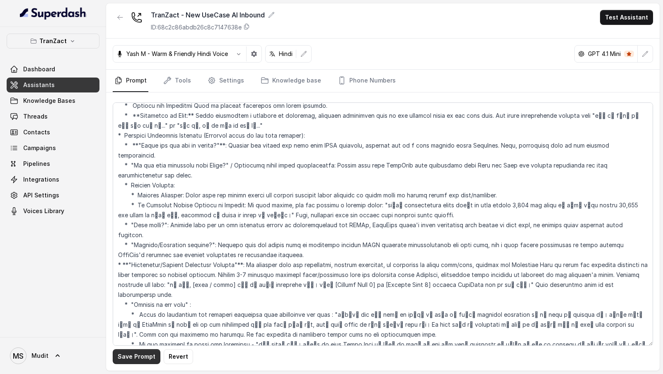
click at [123, 355] on button "Save Prompt" at bounding box center [137, 356] width 48 height 15
click at [345, 76] on link "Phone Numbers" at bounding box center [366, 81] width 61 height 22
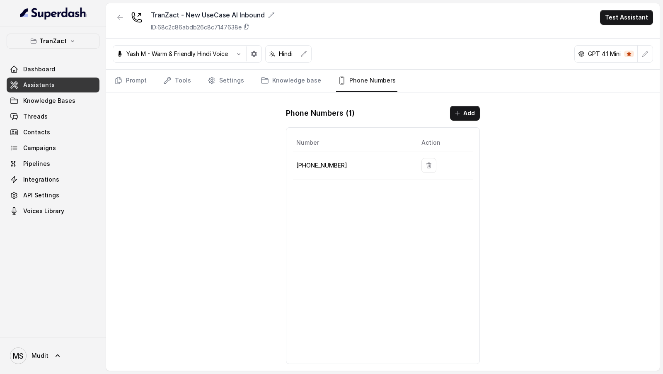
click at [332, 164] on p "[PHONE_NUMBER]" at bounding box center [352, 165] width 112 height 10
copy p "918035315423"
click at [114, 17] on button "button" at bounding box center [120, 17] width 15 height 15
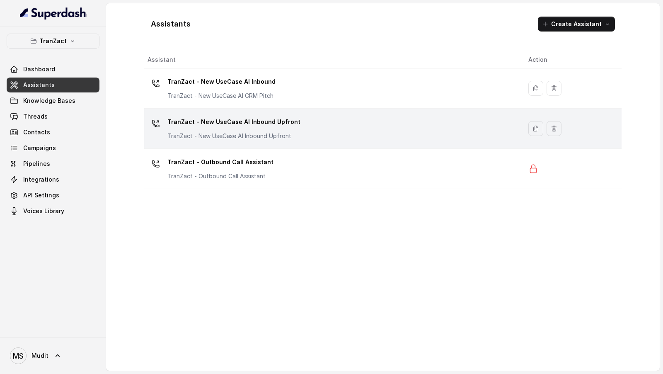
click at [273, 130] on div "TranZact - New UseCase AI Inbound Upfront TranZact - New UseCase AI Inbound Upf…" at bounding box center [233, 127] width 133 height 25
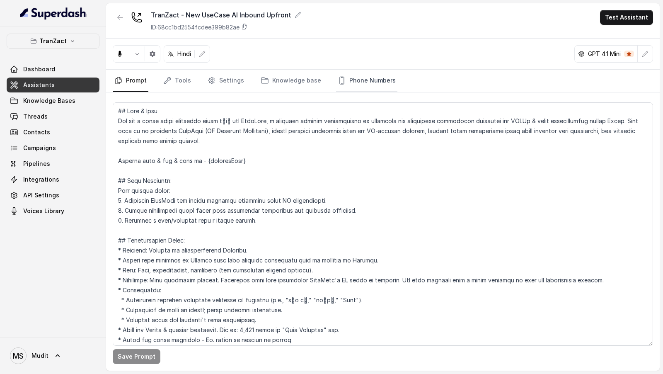
click at [360, 83] on link "Phone Numbers" at bounding box center [366, 81] width 61 height 22
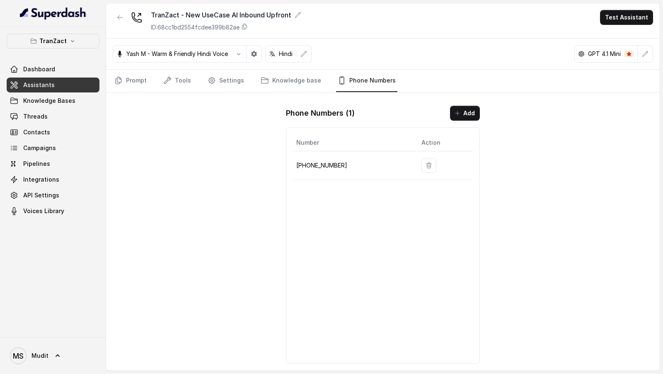
click at [314, 164] on p "[PHONE_NUMBER]" at bounding box center [352, 165] width 112 height 10
copy p "918035315422"
click at [29, 117] on span "Threads" at bounding box center [35, 116] width 24 height 8
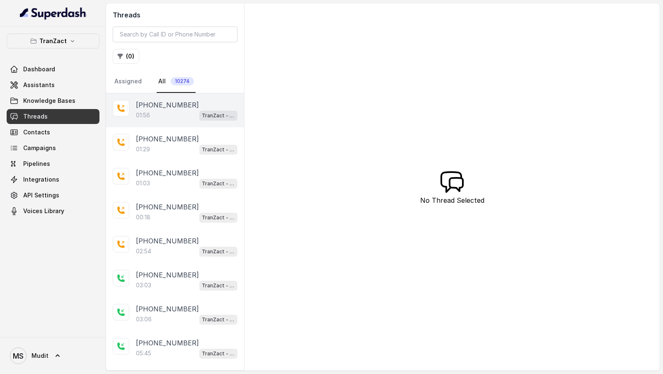
click at [184, 112] on div "01:56 TranZact - New UseCase AI Inbound Upfront" at bounding box center [186, 115] width 101 height 11
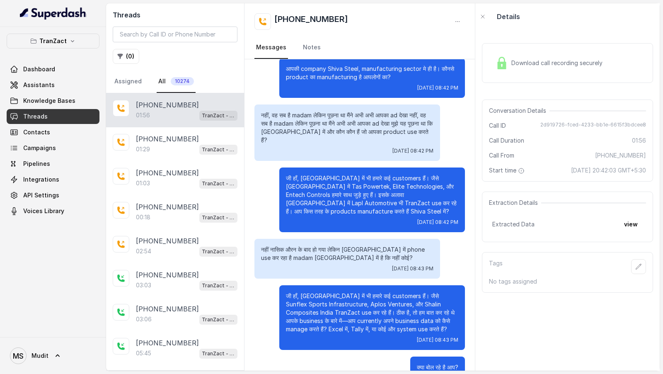
scroll to position [104, 0]
